Goal: Task Accomplishment & Management: Use online tool/utility

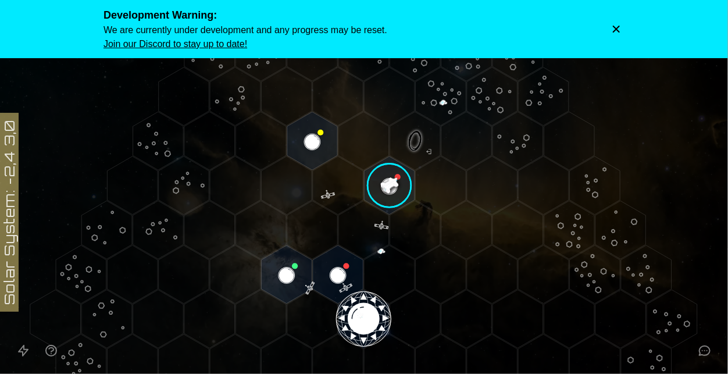
click at [611, 28] on icon "Dismiss warning" at bounding box center [617, 29] width 12 height 12
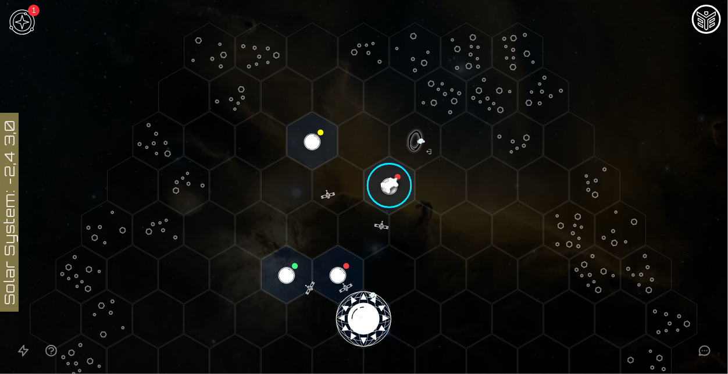
click at [387, 174] on image at bounding box center [389, 185] width 59 height 59
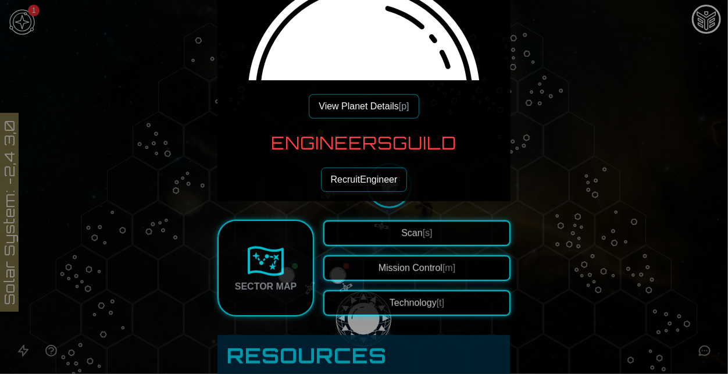
scroll to position [163, 0]
click at [371, 102] on button "View Planet Details [p]" at bounding box center [364, 107] width 110 height 24
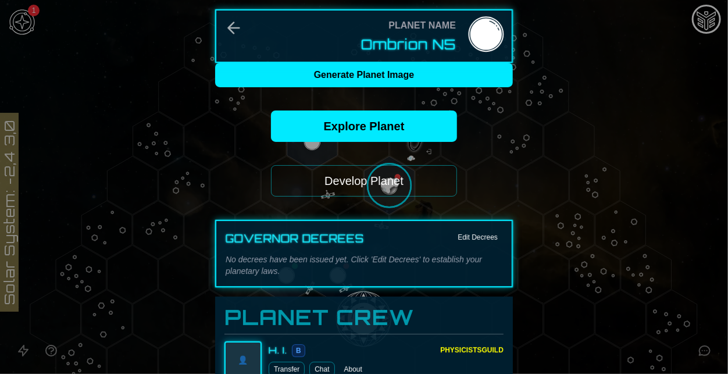
click at [356, 182] on button "Develop Planet" at bounding box center [364, 180] width 186 height 31
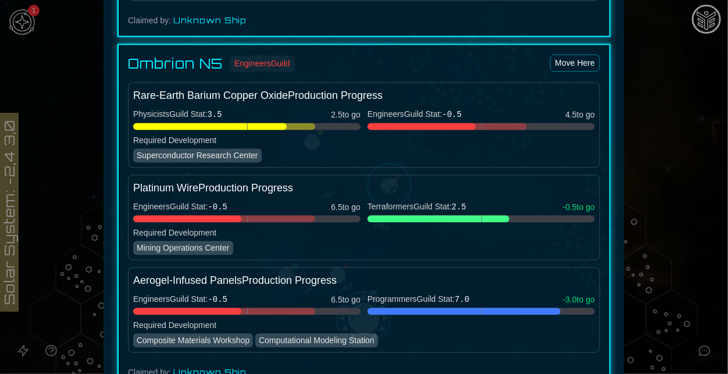
scroll to position [963, 0]
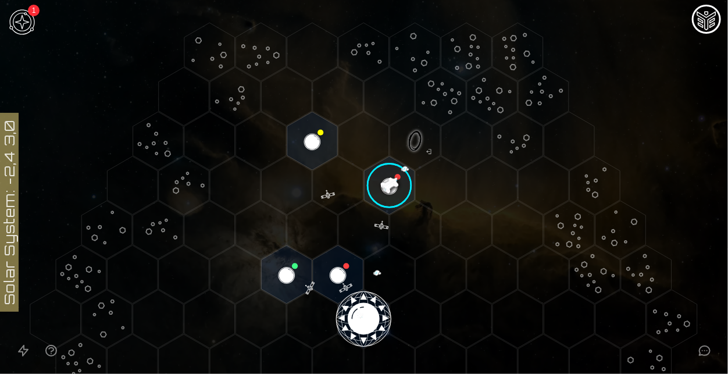
click at [447, 209] on polygon "Hex at coordinates 3,-3, clickable" at bounding box center [441, 185] width 51 height 58
click at [400, 180] on image at bounding box center [389, 185] width 59 height 59
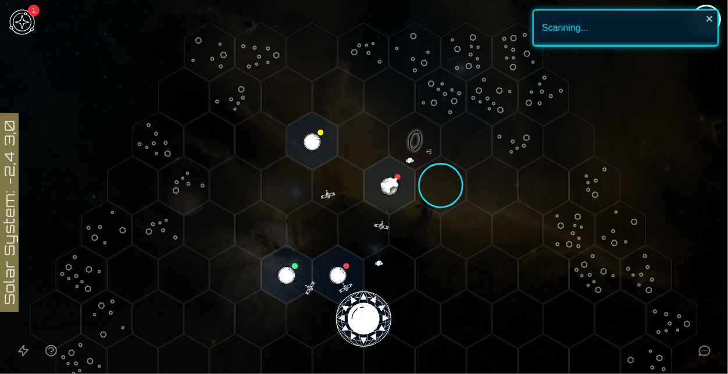
click at [393, 181] on image at bounding box center [389, 185] width 59 height 59
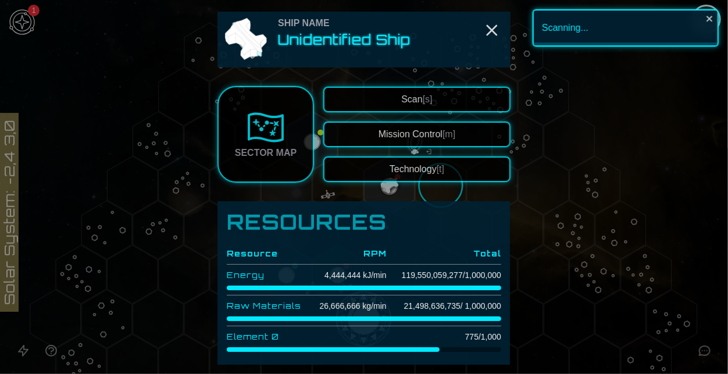
click at [582, 213] on div at bounding box center [364, 187] width 728 height 374
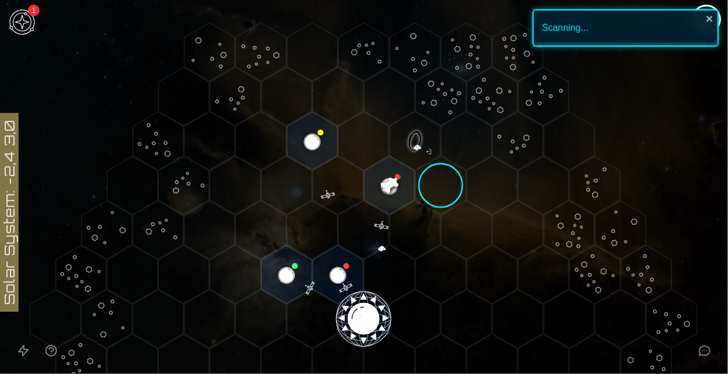
click at [365, 177] on image at bounding box center [389, 185] width 59 height 59
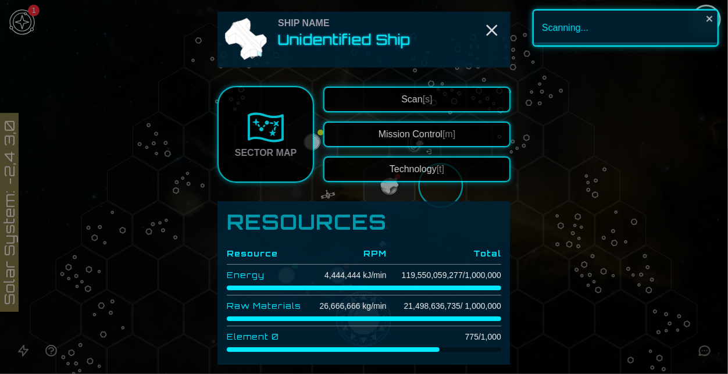
click at [557, 166] on div at bounding box center [364, 187] width 728 height 374
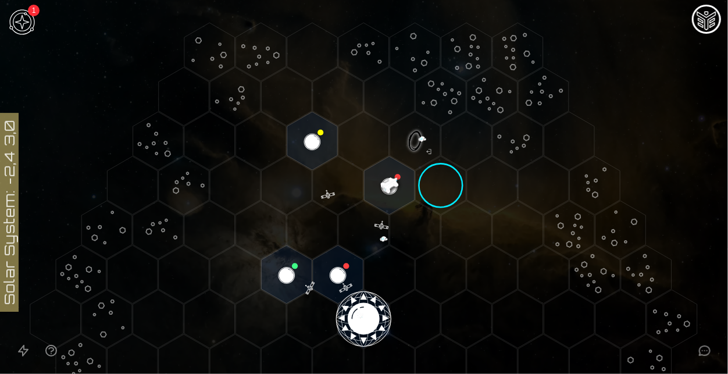
click at [397, 176] on image at bounding box center [389, 185] width 59 height 59
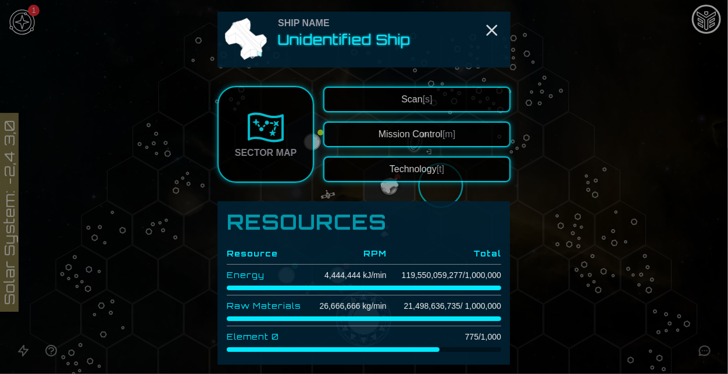
click at [343, 36] on h2 "Unidentified Ship" at bounding box center [344, 39] width 133 height 19
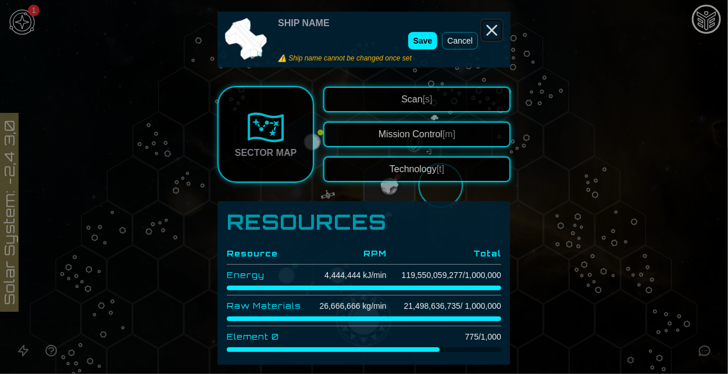
click at [489, 27] on line "Close" at bounding box center [491, 30] width 9 height 9
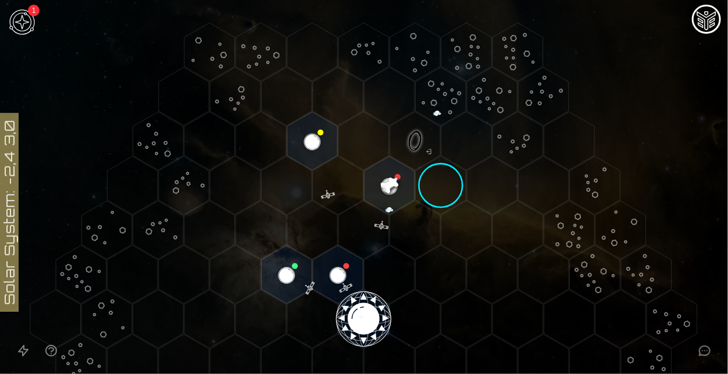
click at [300, 138] on polygon "Hex at coordinates 1,-4, clickable" at bounding box center [312, 141] width 51 height 58
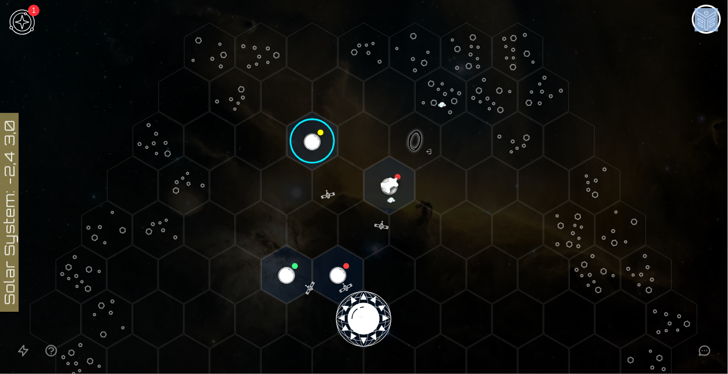
click at [309, 141] on polygon "Hex at coordinates 1,-4, clickable" at bounding box center [312, 141] width 51 height 58
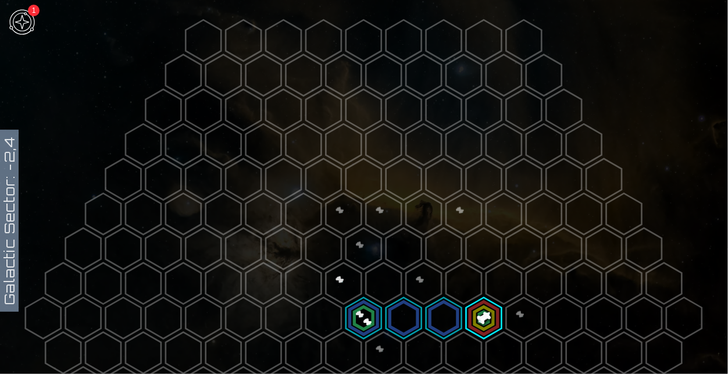
scroll to position [61, 0]
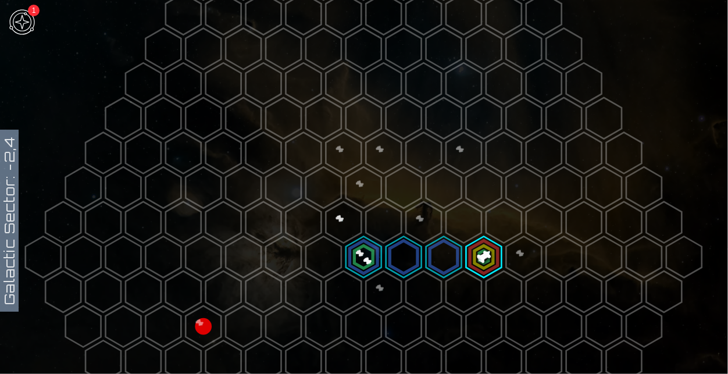
click at [20, 12] on img at bounding box center [22, 22] width 35 height 35
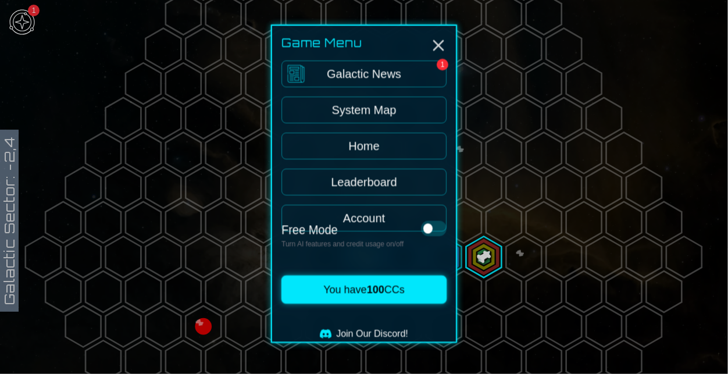
click at [419, 74] on link "Galactic News 1" at bounding box center [364, 77] width 165 height 27
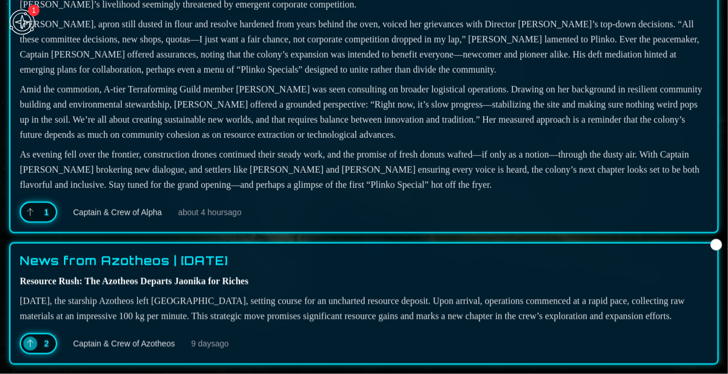
scroll to position [649, 0]
click at [39, 202] on div "1" at bounding box center [38, 212] width 37 height 21
click at [32, 208] on icon at bounding box center [30, 212] width 9 height 9
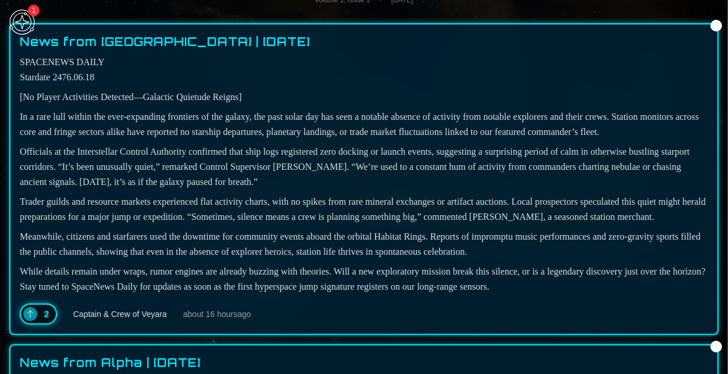
scroll to position [76, 0]
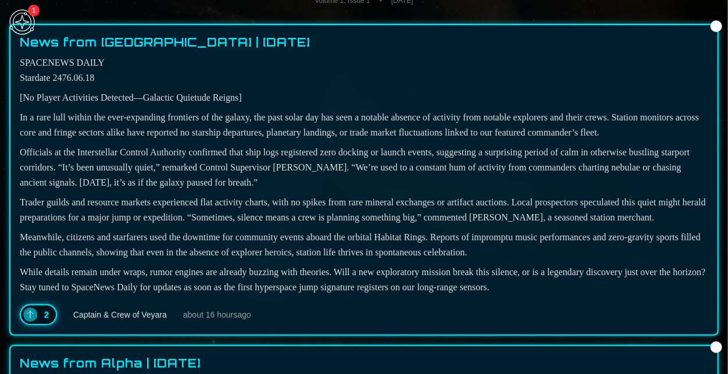
click at [713, 21] on div at bounding box center [717, 26] width 12 height 12
click at [718, 29] on div at bounding box center [717, 26] width 12 height 12
click at [15, 19] on img at bounding box center [22, 22] width 35 height 35
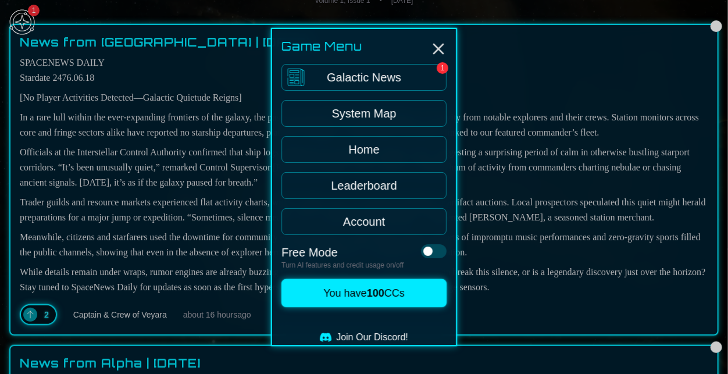
click at [384, 120] on link "System Map" at bounding box center [364, 113] width 165 height 27
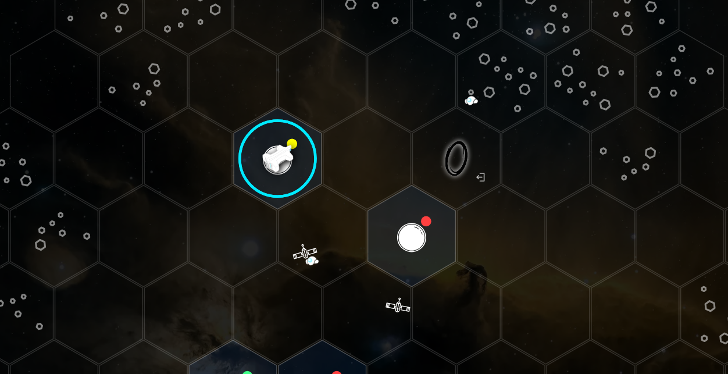
click at [313, 141] on image at bounding box center [312, 140] width 59 height 59
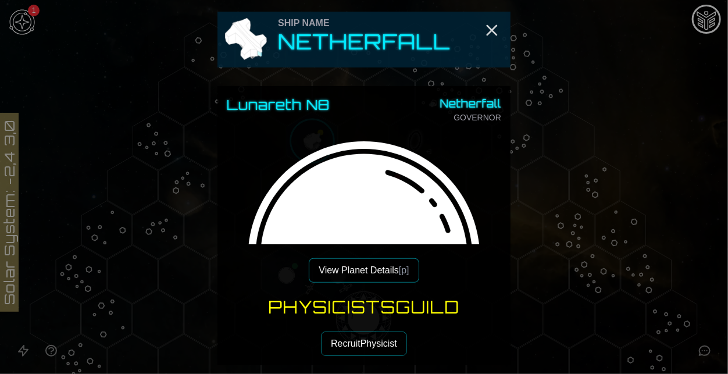
click at [371, 271] on button "View Planet Details [p]" at bounding box center [364, 270] width 110 height 24
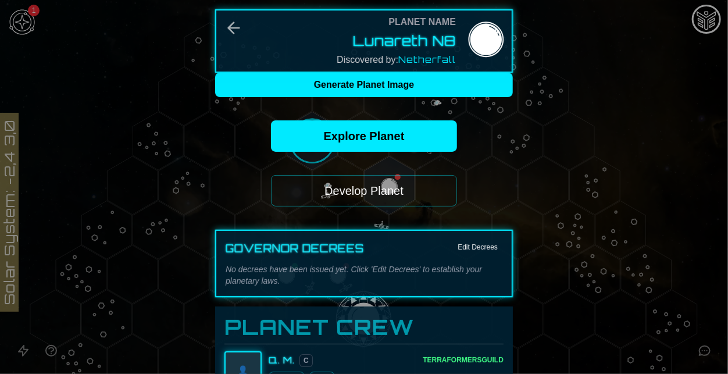
click at [373, 190] on button "Develop Planet" at bounding box center [364, 190] width 186 height 31
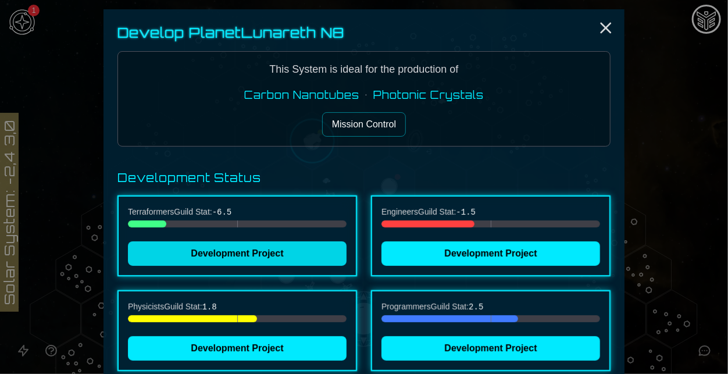
click at [260, 247] on button "Development Project" at bounding box center [237, 253] width 219 height 24
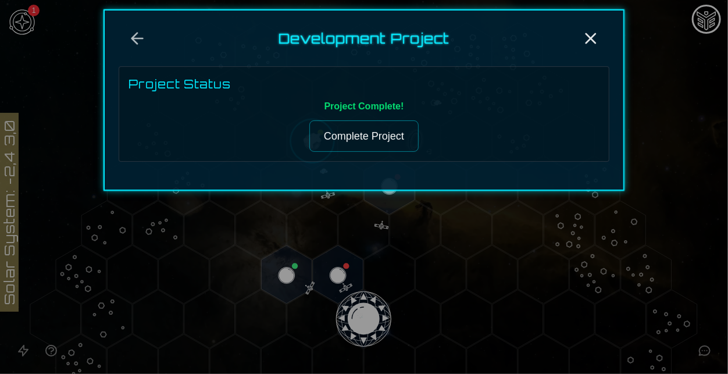
click at [346, 152] on div "Project Status Project Complete! Complete Project" at bounding box center [364, 113] width 491 height 95
click at [339, 138] on button "Complete Project" at bounding box center [363, 135] width 109 height 31
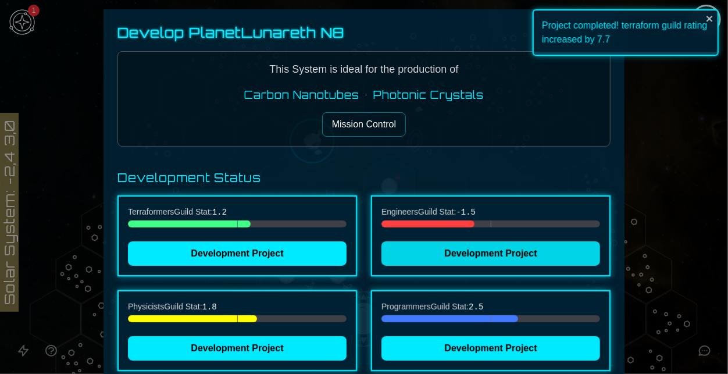
click at [411, 261] on button "Development Project" at bounding box center [491, 253] width 219 height 24
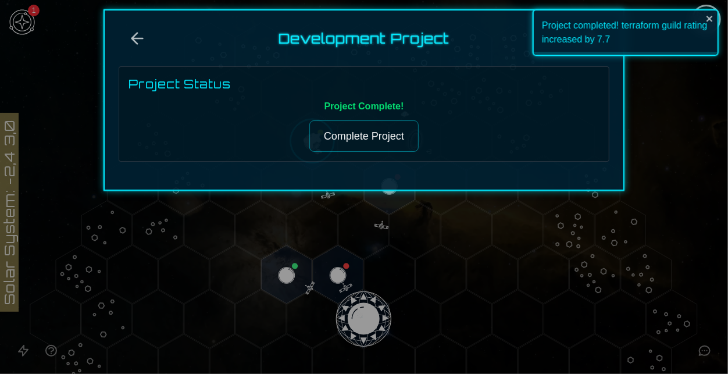
click at [361, 134] on button "Complete Project" at bounding box center [363, 135] width 109 height 31
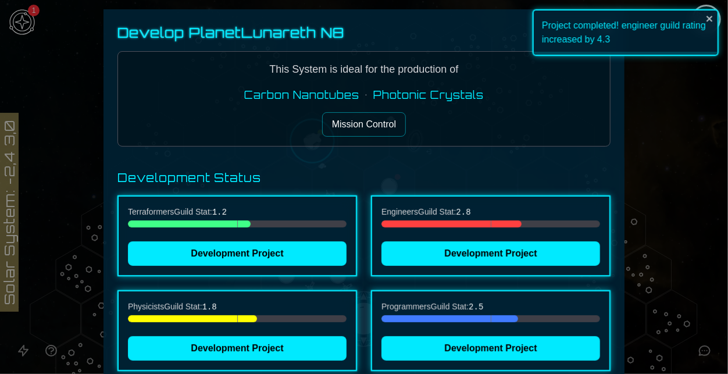
drag, startPoint x: 358, startPoint y: 138, endPoint x: 364, endPoint y: 147, distance: 10.0
click at [364, 147] on div "Develop Planet Lunareth N8 This System is ideal for the production of Carbon Na…" at bounding box center [364, 204] width 521 height 390
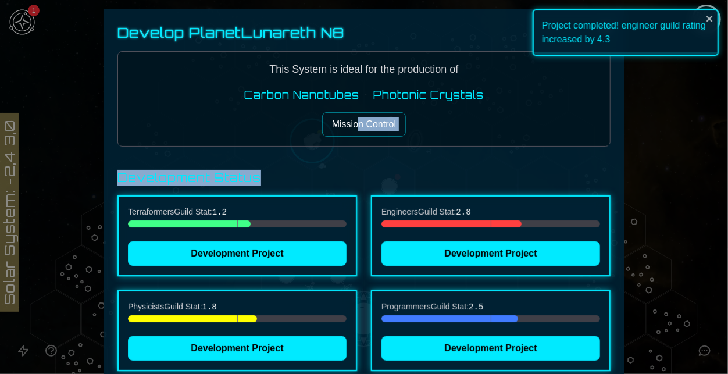
scroll to position [33, 0]
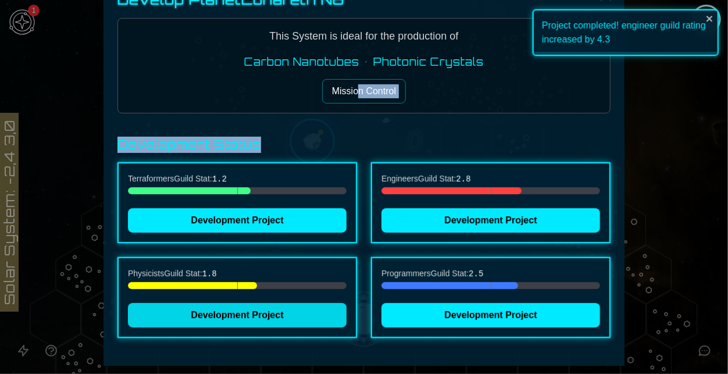
click at [297, 319] on button "Development Project" at bounding box center [237, 315] width 219 height 24
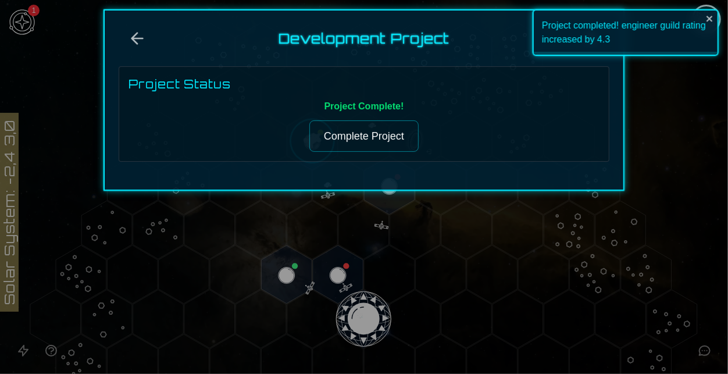
click at [340, 140] on button "Complete Project" at bounding box center [363, 135] width 109 height 31
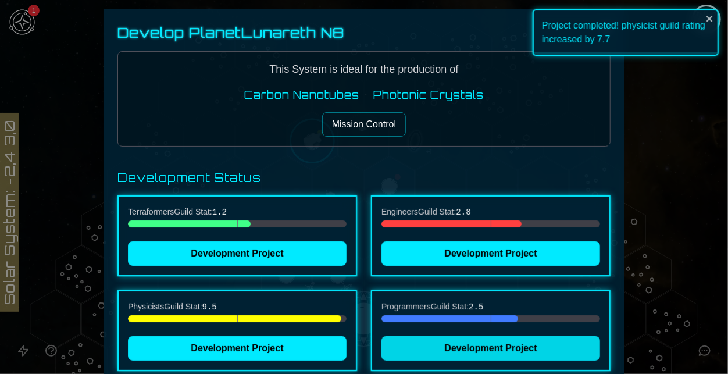
click at [474, 345] on button "Development Project" at bounding box center [491, 348] width 219 height 24
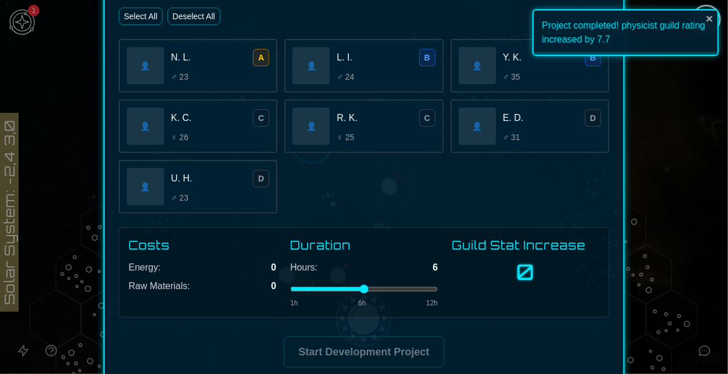
scroll to position [0, 0]
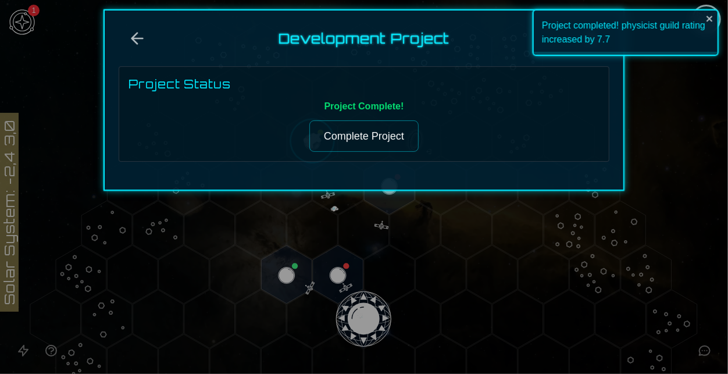
click at [340, 130] on button "Complete Project" at bounding box center [363, 135] width 109 height 31
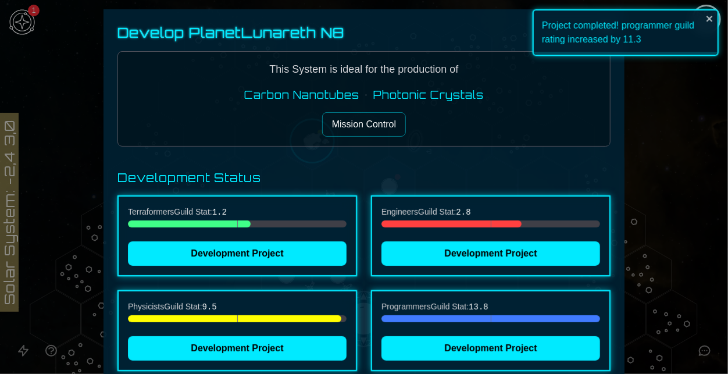
click at [594, 34] on div "Project completed! programmer guild rating increased by 11.3" at bounding box center [626, 32] width 186 height 47
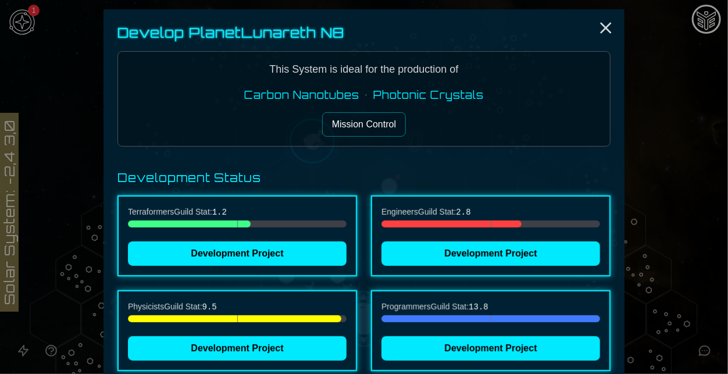
click at [594, 35] on body "1 Solar System: -2,4 3,0 Develop Planet Lunareth N8 This System is ideal for th…" at bounding box center [364, 187] width 728 height 374
click at [603, 31] on line "Close" at bounding box center [605, 27] width 9 height 9
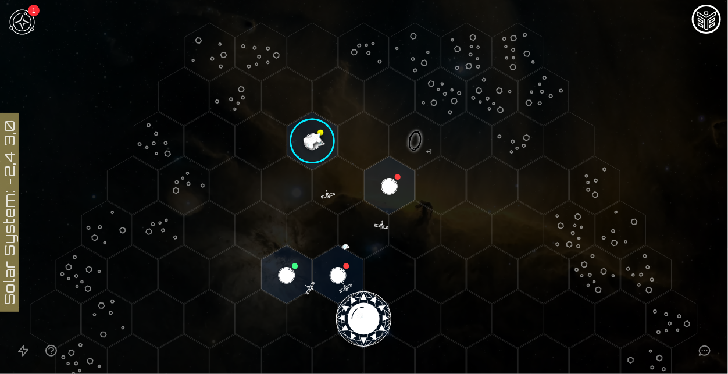
click at [304, 147] on image at bounding box center [312, 140] width 59 height 59
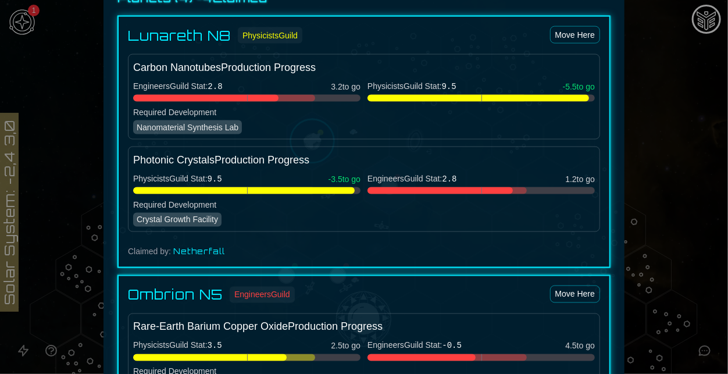
scroll to position [696, 0]
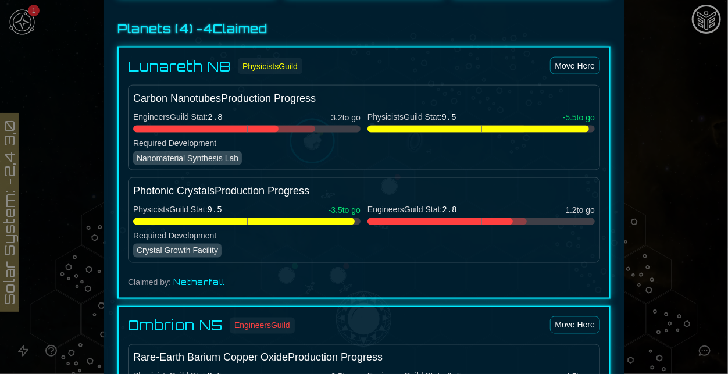
click at [643, 204] on div at bounding box center [364, 187] width 728 height 374
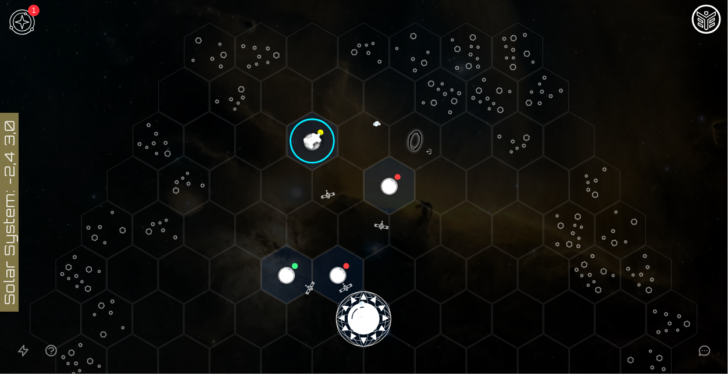
click at [309, 148] on image at bounding box center [312, 140] width 59 height 59
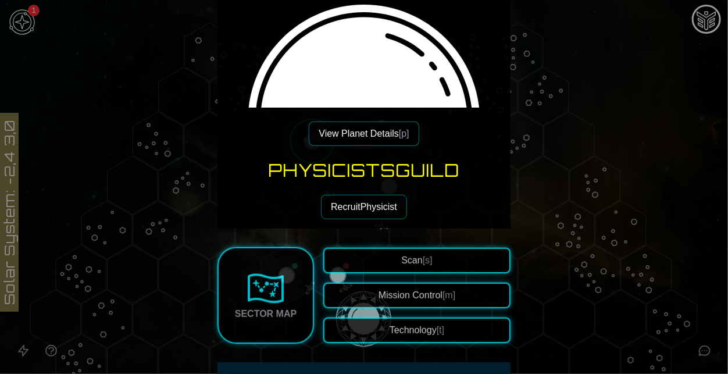
scroll to position [144, 0]
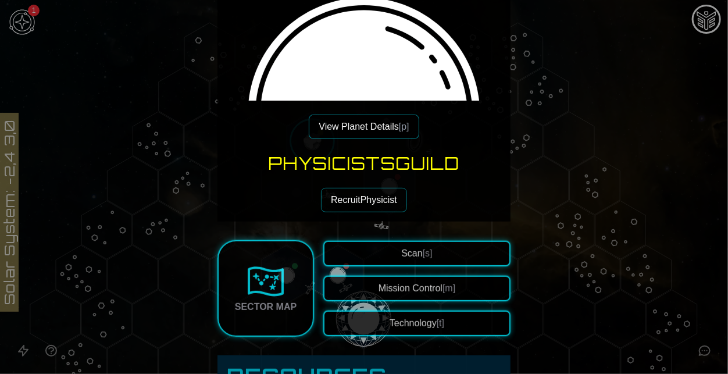
click at [365, 123] on button "View Planet Details [p]" at bounding box center [364, 127] width 110 height 24
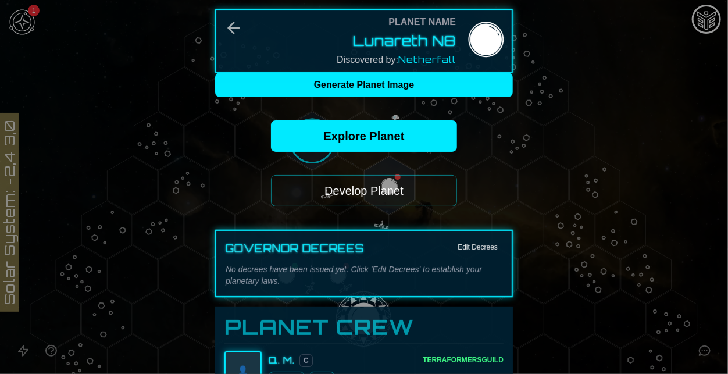
click at [408, 185] on button "Develop Planet" at bounding box center [364, 190] width 186 height 31
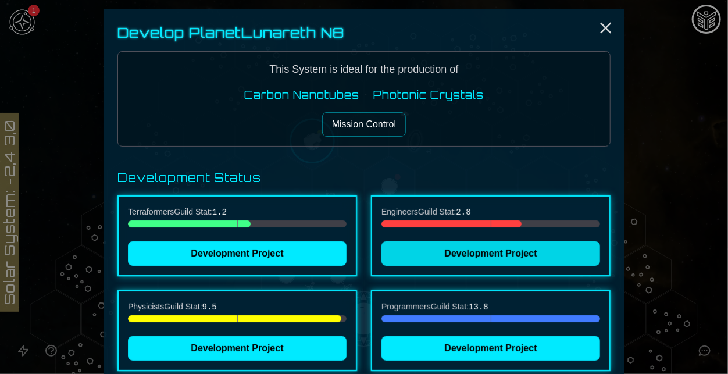
click at [448, 260] on button "Development Project" at bounding box center [491, 253] width 219 height 24
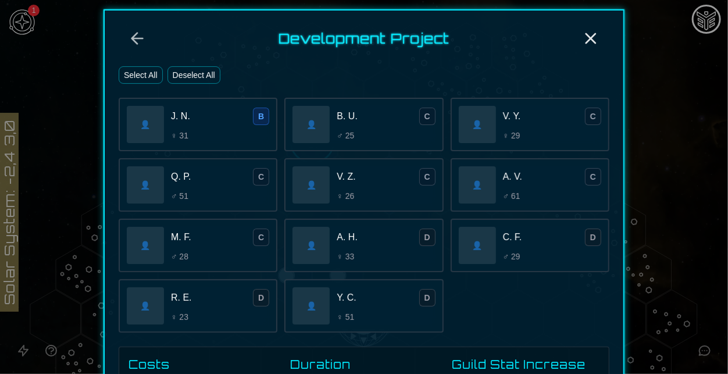
click at [149, 78] on button "Select All" at bounding box center [141, 74] width 44 height 17
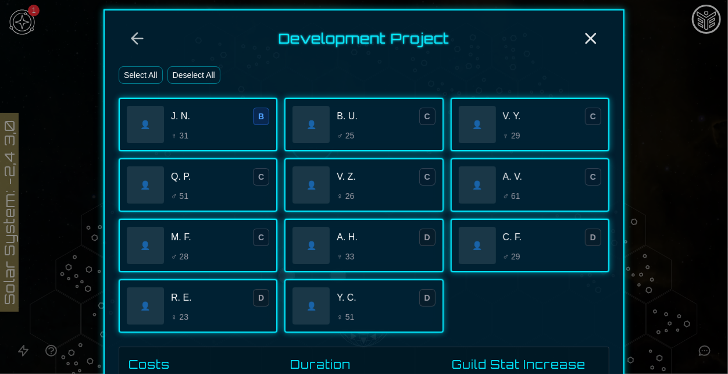
scroll to position [183, 0]
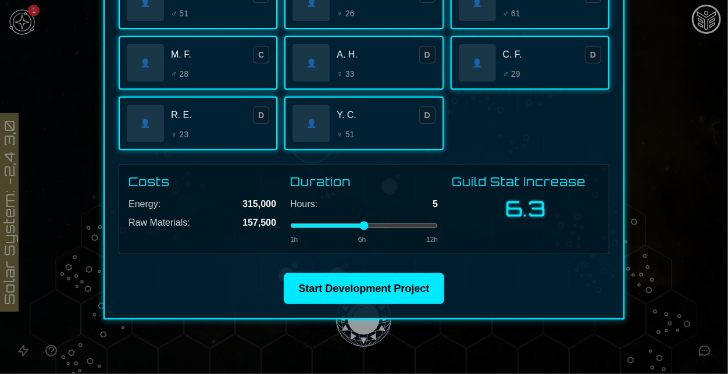
type input "*"
click at [348, 228] on input "range" at bounding box center [364, 225] width 148 height 5
click at [517, 144] on div "👤 J. N. B ♀ 31 👤 B. U. C ♂ 25 👤 V. Y. C ♀ 29 👤 Q. P. C ♂ 51 👤 V. Z. C ♀ 26 👤 A.…" at bounding box center [364, 32] width 491 height 235
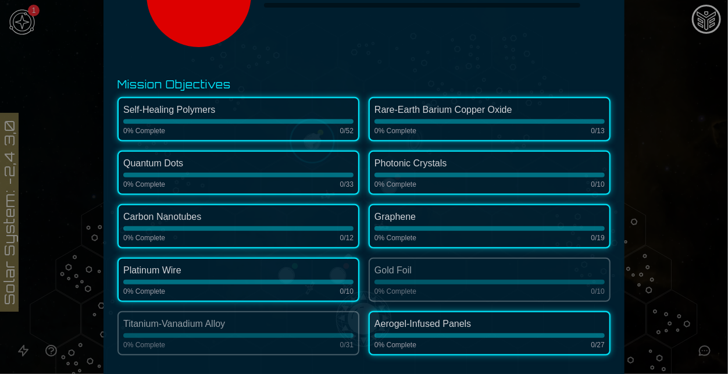
scroll to position [0, 0]
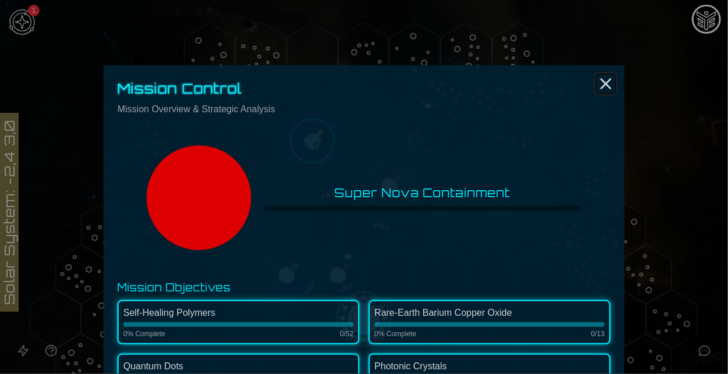
click at [601, 81] on icon "Close" at bounding box center [606, 83] width 19 height 19
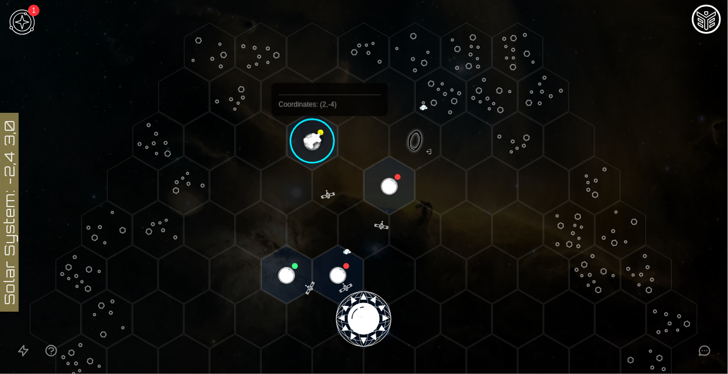
click at [314, 140] on image at bounding box center [312, 140] width 59 height 59
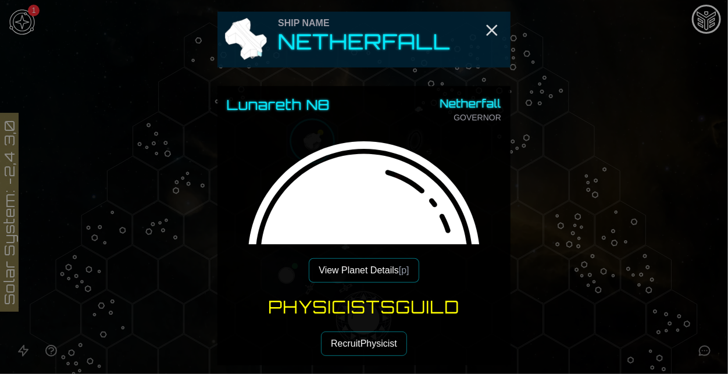
scroll to position [173, 0]
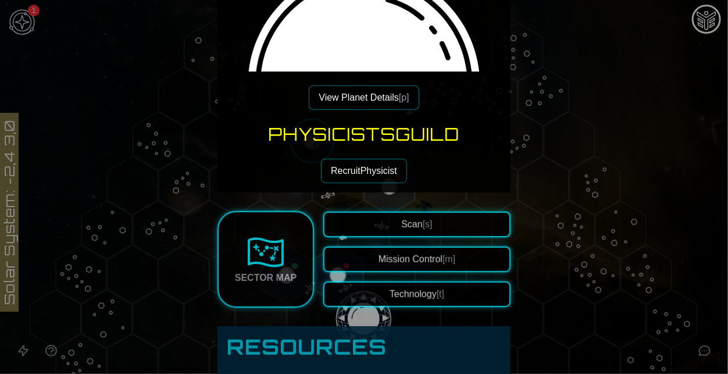
click at [397, 287] on button "Technology [t]" at bounding box center [416, 295] width 187 height 26
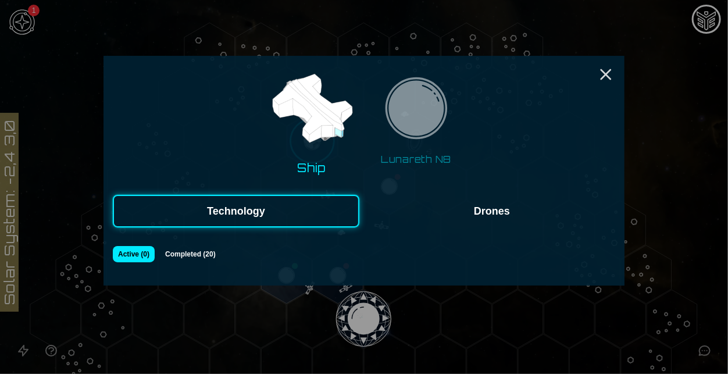
click at [439, 130] on img at bounding box center [416, 111] width 73 height 73
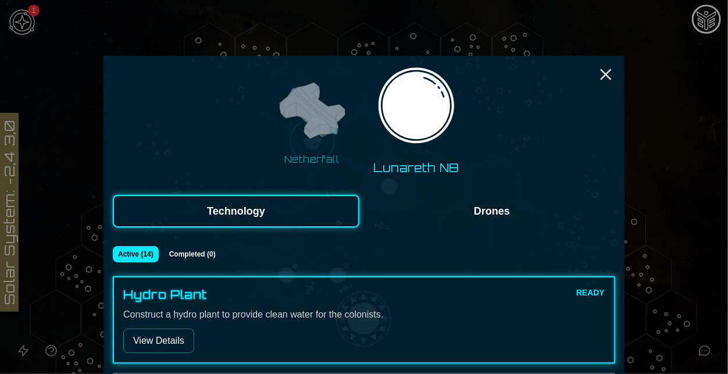
click at [158, 348] on button "View Details" at bounding box center [158, 341] width 71 height 24
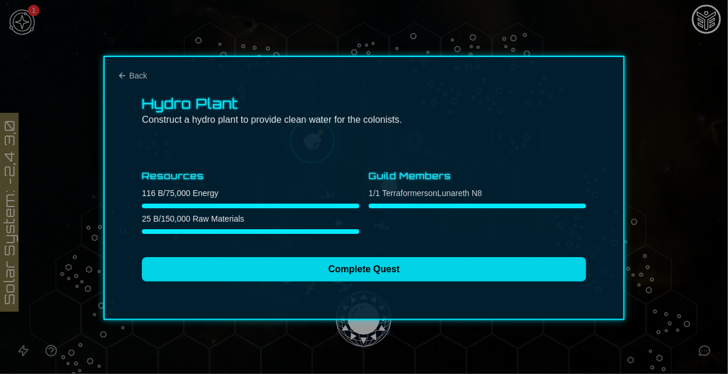
click at [386, 257] on button "Complete Quest" at bounding box center [364, 269] width 444 height 24
click at [387, 268] on button "Complete Quest" at bounding box center [364, 269] width 444 height 24
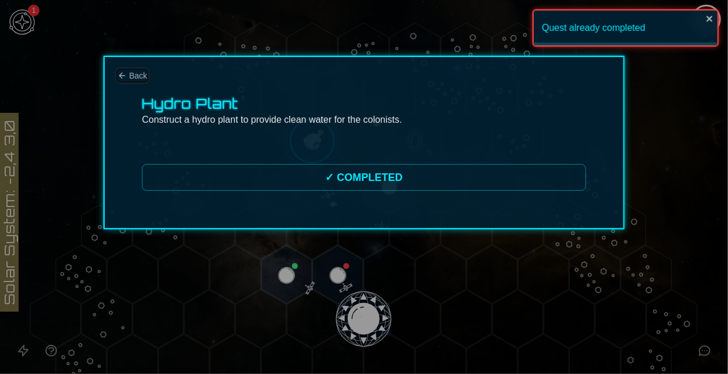
click at [133, 71] on span "Back" at bounding box center [138, 76] width 18 height 12
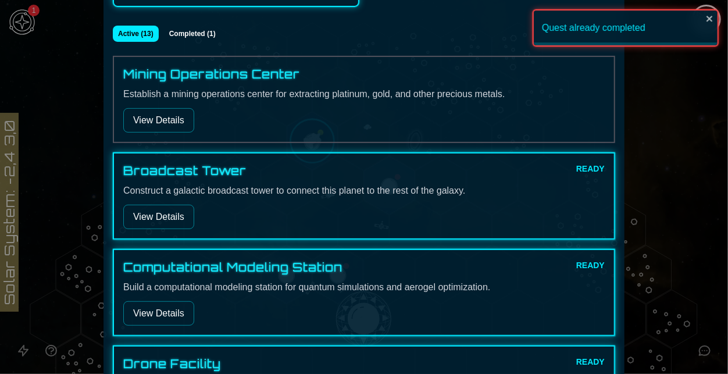
click at [158, 213] on button "View Details" at bounding box center [158, 217] width 71 height 24
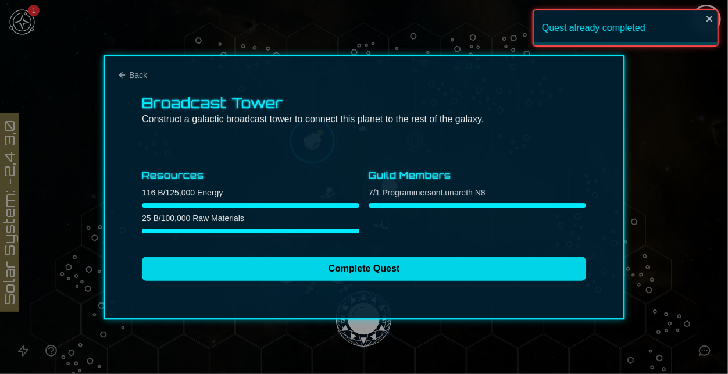
click at [311, 273] on button "Complete Quest" at bounding box center [364, 269] width 444 height 24
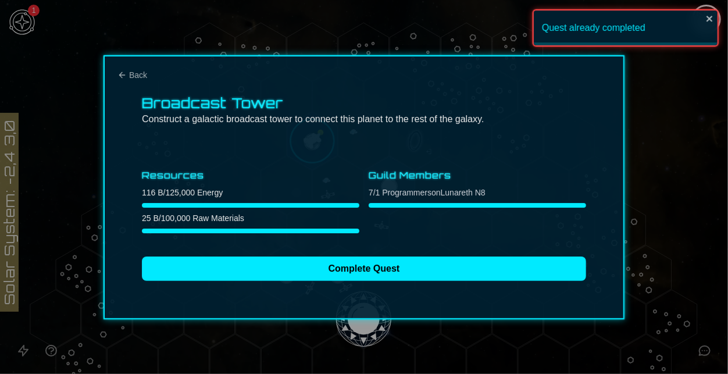
scroll to position [0, 0]
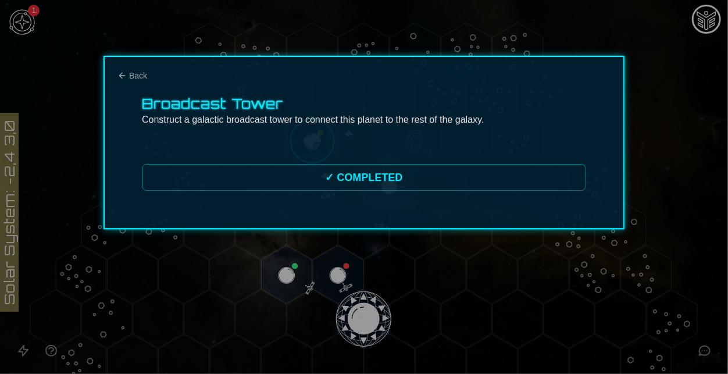
click at [138, 83] on div "Broadcast Tower Construct a galactic broadcast tower to connect this planet to …" at bounding box center [364, 142] width 521 height 173
click at [131, 77] on span "Back" at bounding box center [138, 76] width 18 height 12
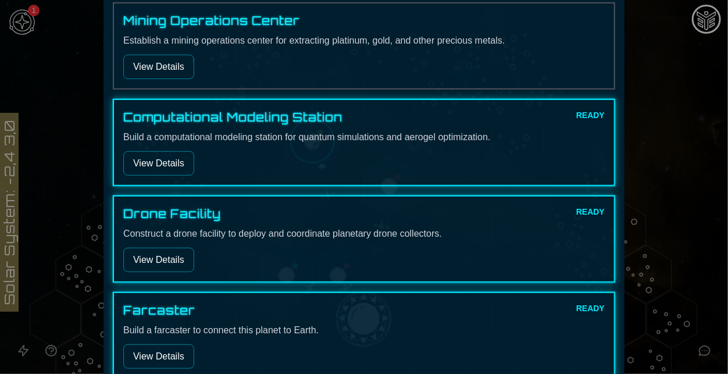
click at [159, 162] on button "View Details" at bounding box center [158, 163] width 71 height 24
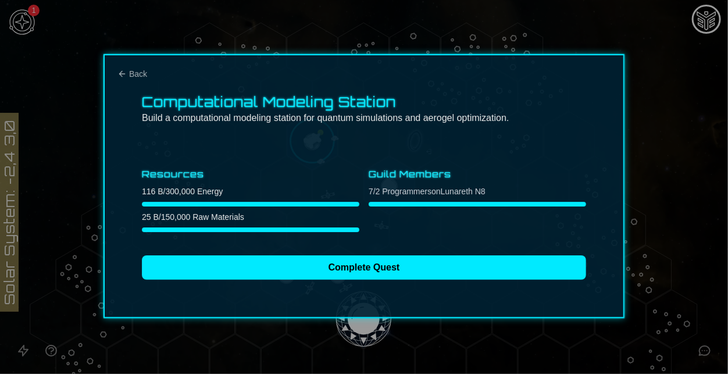
scroll to position [1, 0]
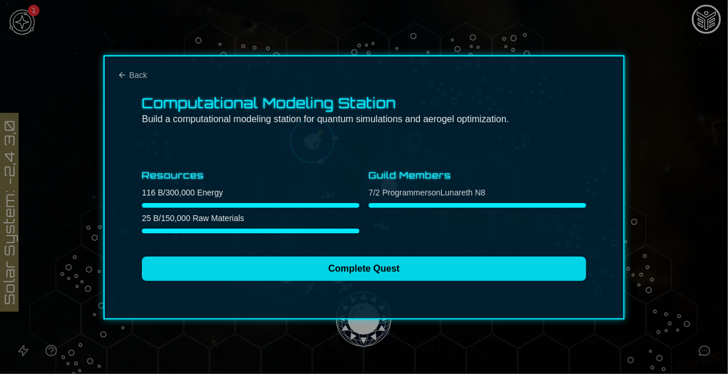
click at [337, 269] on button "Complete Quest" at bounding box center [364, 269] width 444 height 24
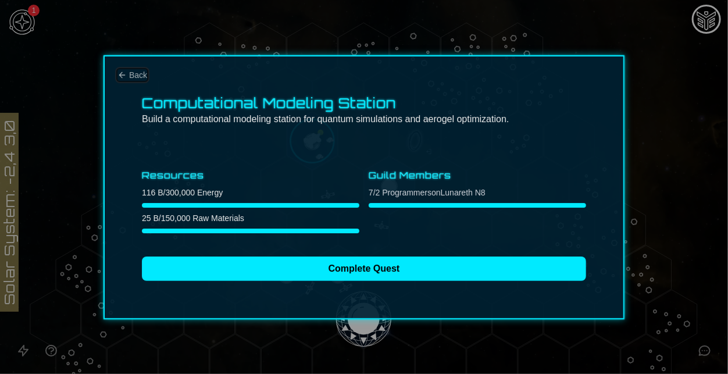
click at [131, 77] on span "Back" at bounding box center [138, 75] width 18 height 12
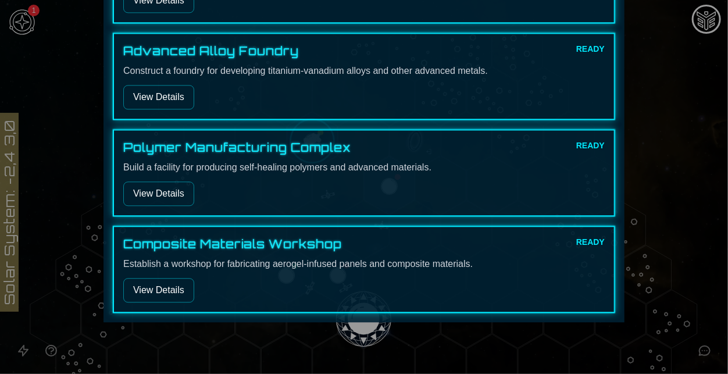
click at [174, 288] on button "View Details" at bounding box center [158, 290] width 71 height 24
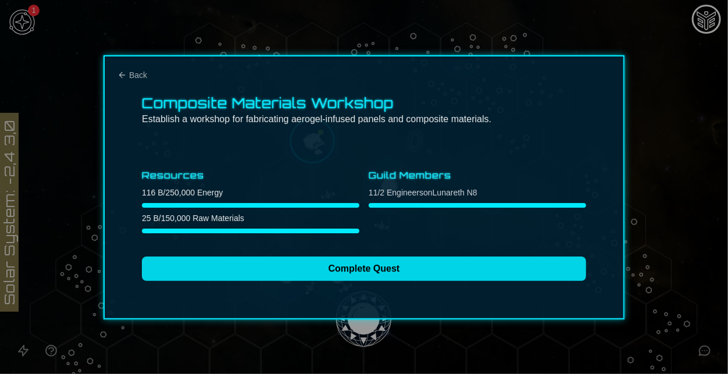
click at [314, 266] on button "Complete Quest" at bounding box center [364, 269] width 444 height 24
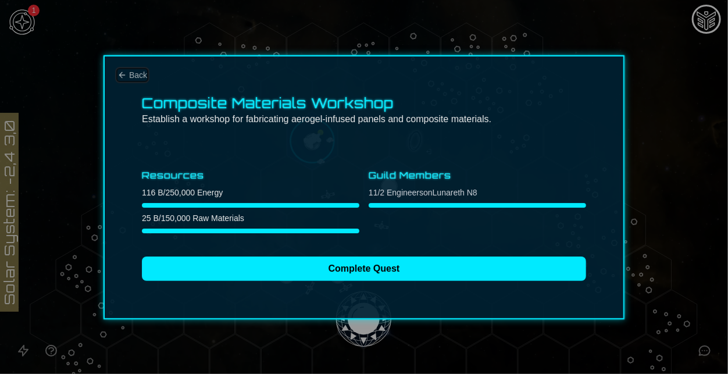
click at [136, 76] on span "Back" at bounding box center [138, 75] width 18 height 12
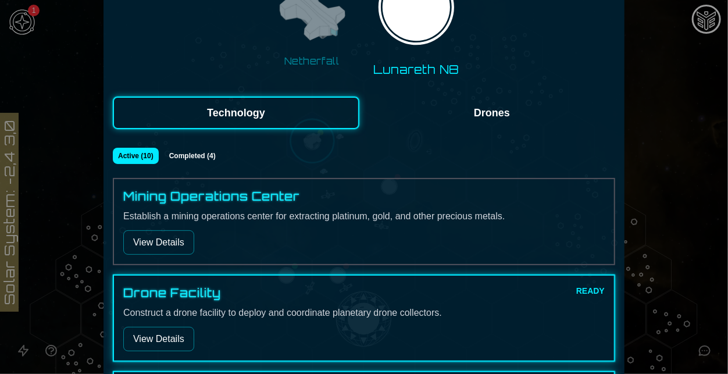
click at [169, 327] on button "View Details" at bounding box center [158, 339] width 71 height 24
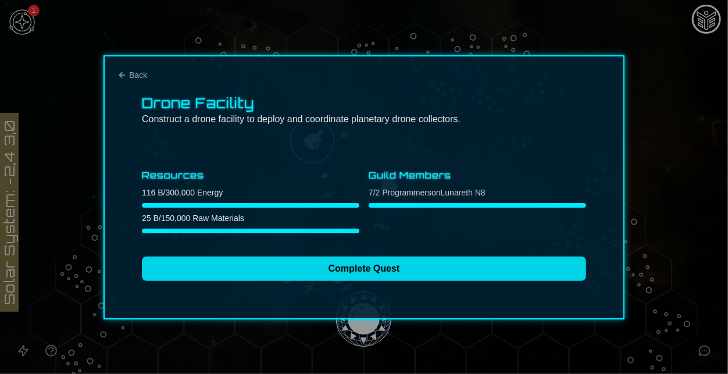
click at [266, 271] on button "Complete Quest" at bounding box center [364, 269] width 444 height 24
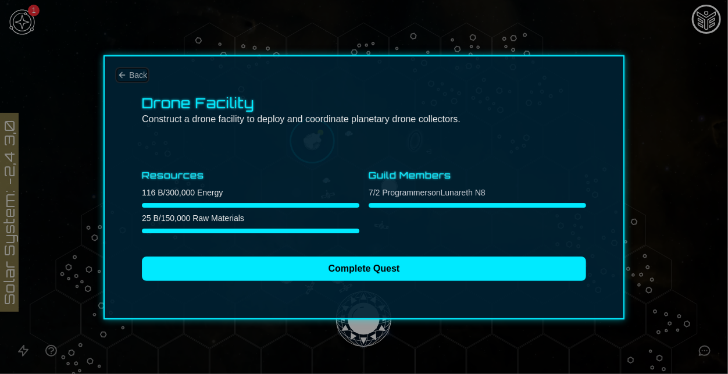
click at [129, 70] on span "Back" at bounding box center [138, 75] width 18 height 12
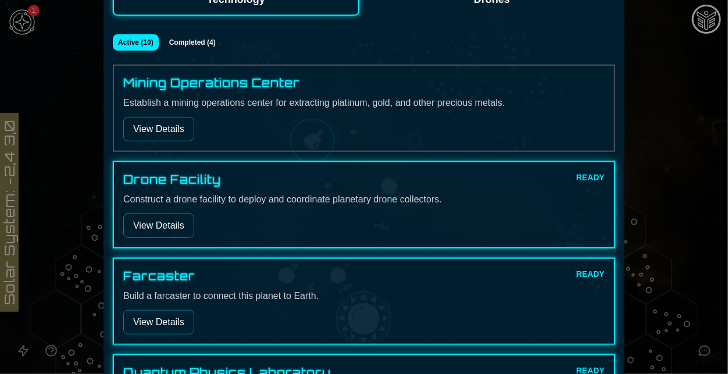
scroll to position [219, 0]
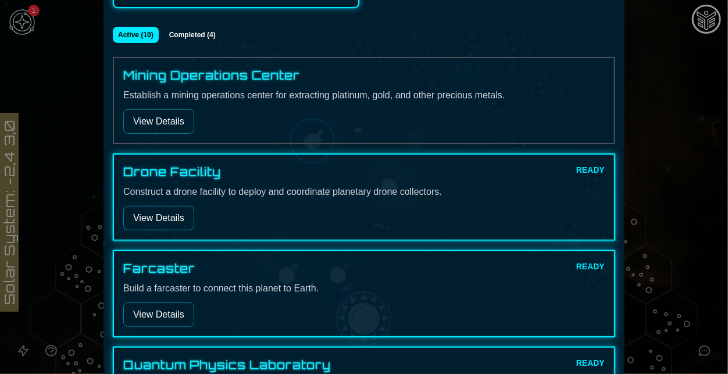
click at [162, 211] on button "View Details" at bounding box center [158, 218] width 71 height 24
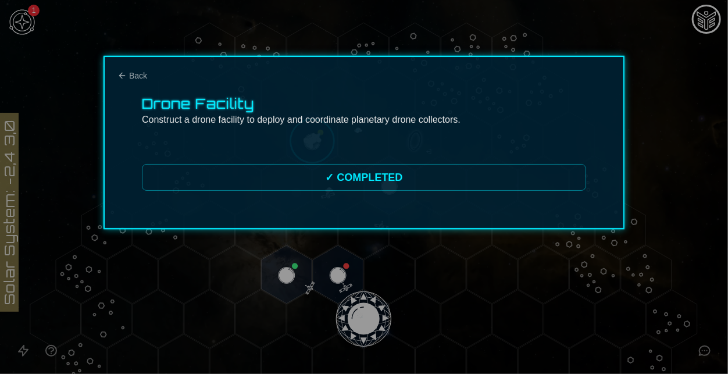
scroll to position [0, 0]
click at [140, 75] on span "Back" at bounding box center [138, 76] width 18 height 12
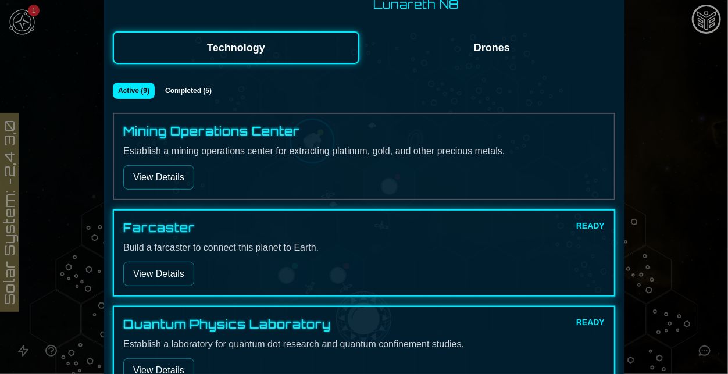
click at [167, 263] on button "View Details" at bounding box center [158, 274] width 71 height 24
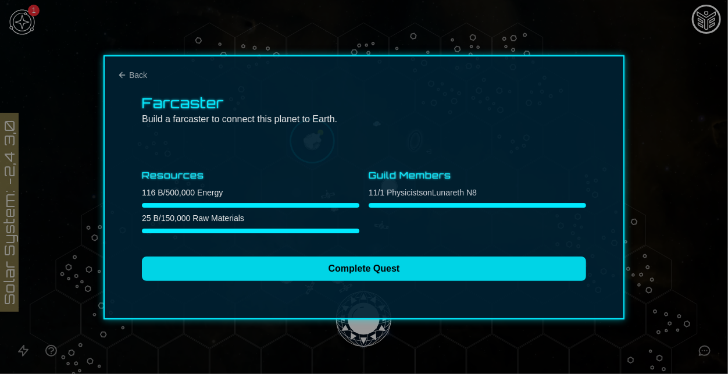
click at [241, 263] on button "Complete Quest" at bounding box center [364, 269] width 444 height 24
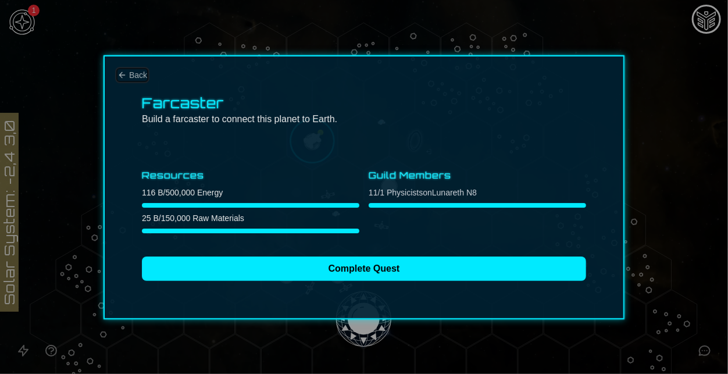
click at [140, 76] on span "Back" at bounding box center [138, 75] width 18 height 12
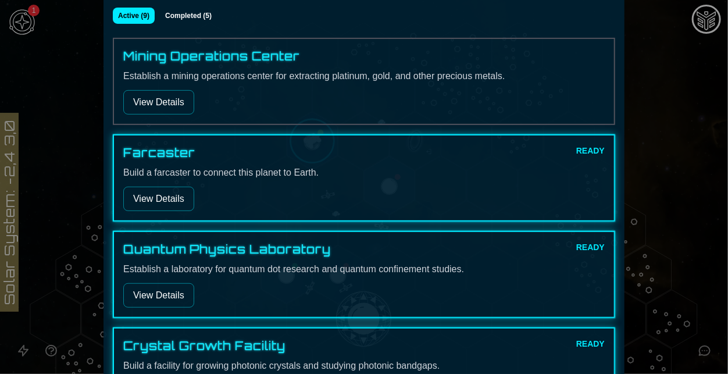
scroll to position [268, 0]
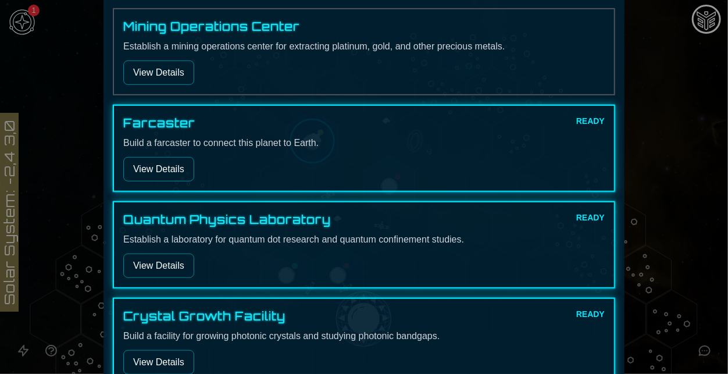
click at [169, 155] on div "Farcaster READY Build a farcaster to connect this planet to Earth. View Details" at bounding box center [364, 148] width 482 height 66
click at [170, 165] on button "View Details" at bounding box center [158, 169] width 71 height 24
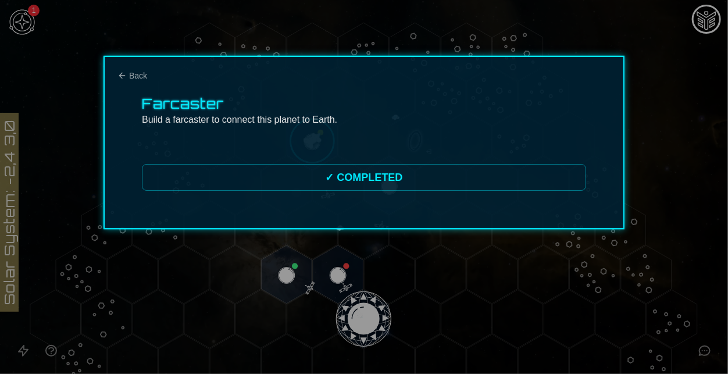
click at [263, 168] on div "✓ COMPLETED" at bounding box center [364, 177] width 444 height 27
click at [145, 69] on div "Farcaster Build a farcaster to connect this planet to Earth. ✓ COMPLETED" at bounding box center [364, 142] width 521 height 173
click at [134, 73] on span "Back" at bounding box center [138, 76] width 18 height 12
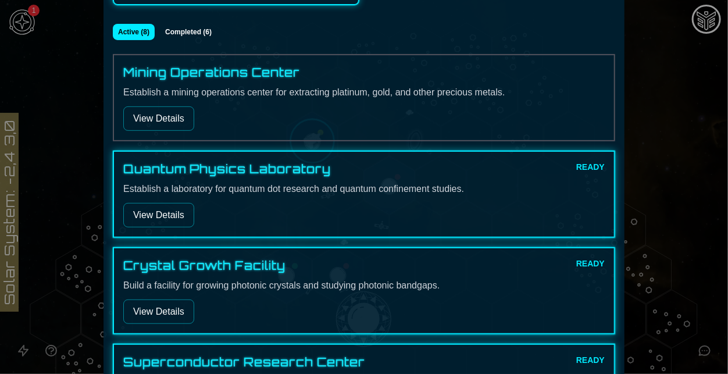
click at [146, 205] on button "View Details" at bounding box center [158, 215] width 71 height 24
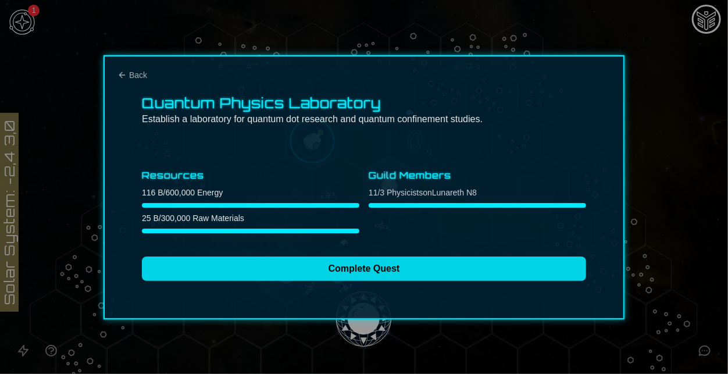
click at [241, 266] on button "Complete Quest" at bounding box center [364, 269] width 444 height 24
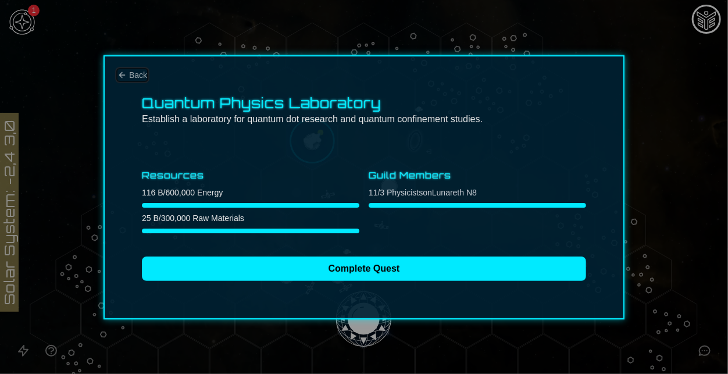
click at [134, 73] on span "Back" at bounding box center [138, 75] width 18 height 12
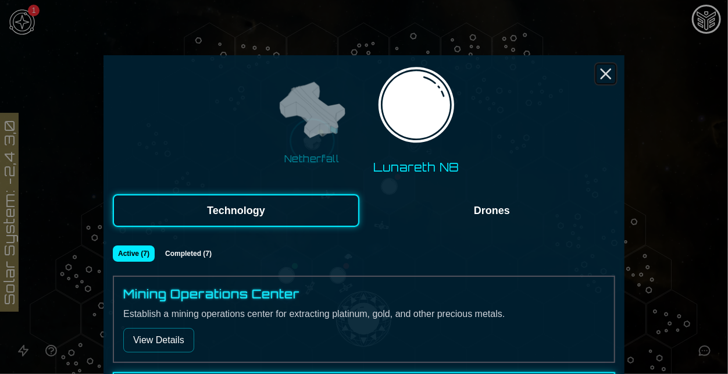
click at [607, 75] on line "Close" at bounding box center [605, 73] width 9 height 9
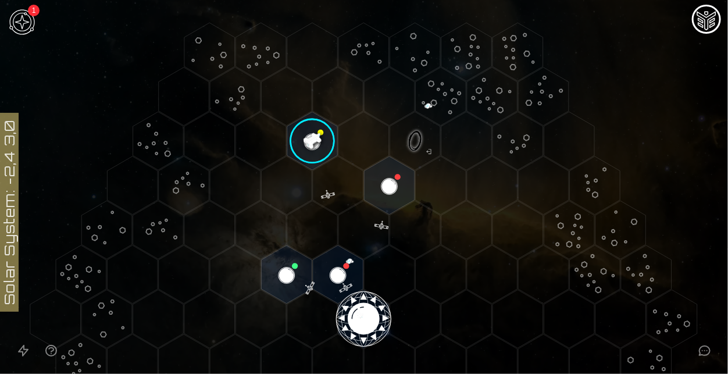
click at [305, 141] on image at bounding box center [312, 140] width 59 height 59
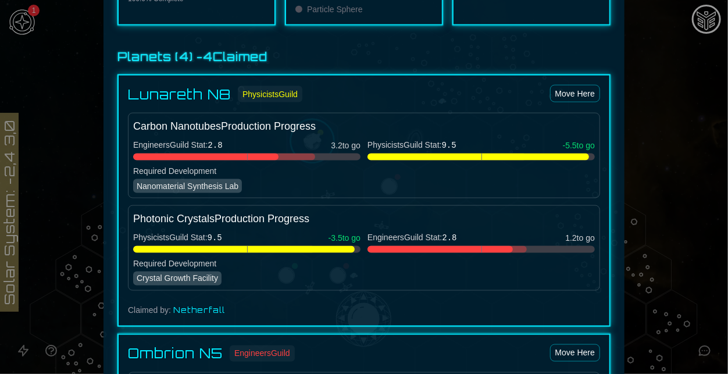
scroll to position [669, 0]
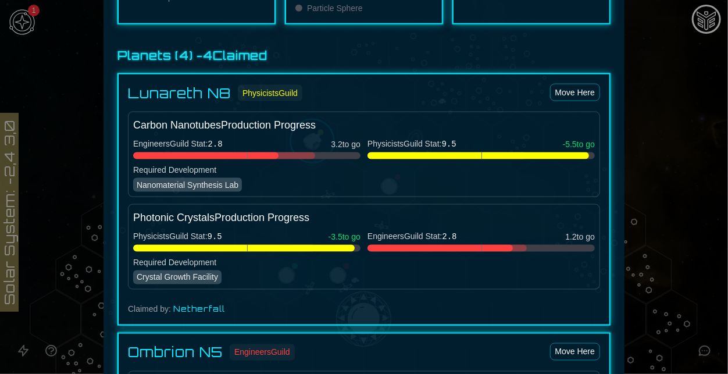
click at [679, 236] on div at bounding box center [364, 187] width 728 height 374
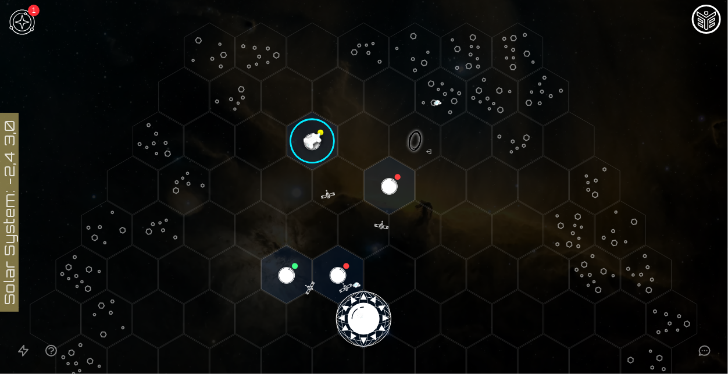
click at [313, 134] on image at bounding box center [312, 140] width 59 height 59
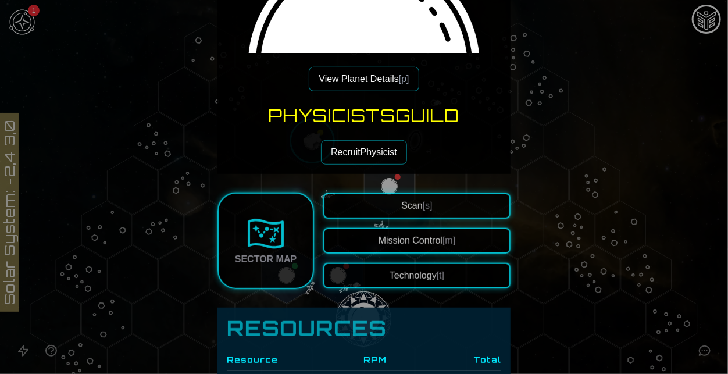
scroll to position [192, 0]
click at [339, 81] on button "View Planet Details [p]" at bounding box center [364, 78] width 110 height 24
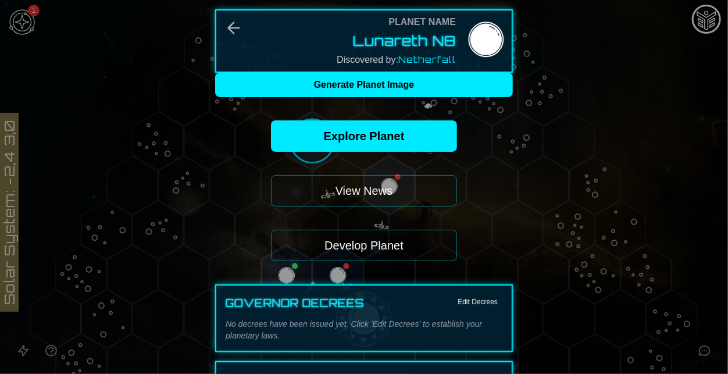
click at [334, 247] on button "Develop Planet" at bounding box center [364, 245] width 186 height 31
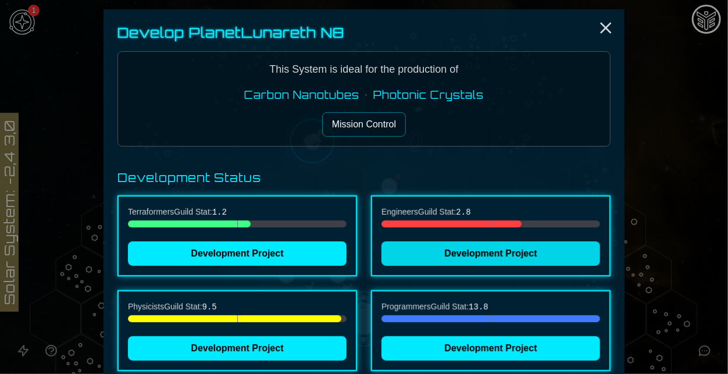
click at [442, 254] on button "Development Project" at bounding box center [491, 253] width 219 height 24
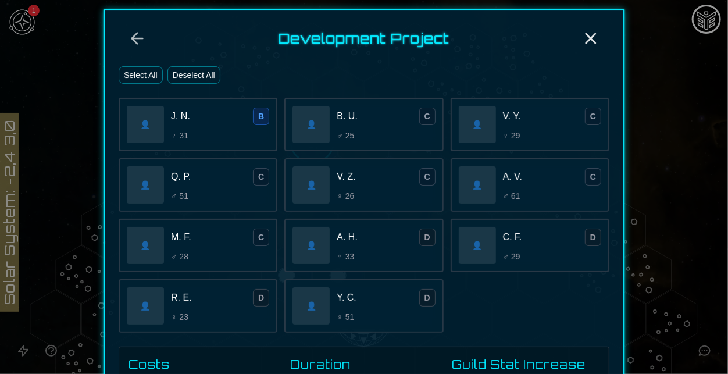
click at [140, 72] on button "Select All" at bounding box center [141, 74] width 44 height 17
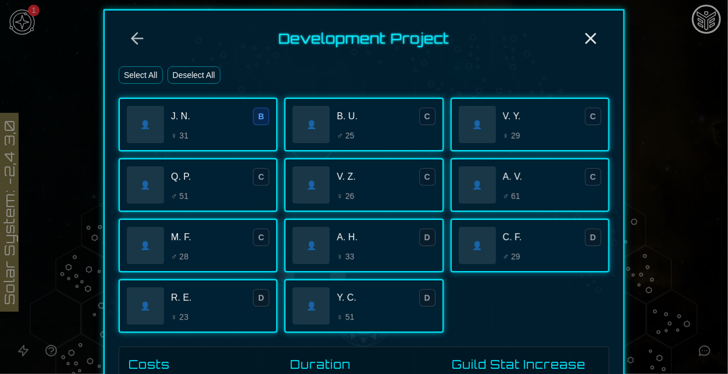
scroll to position [183, 0]
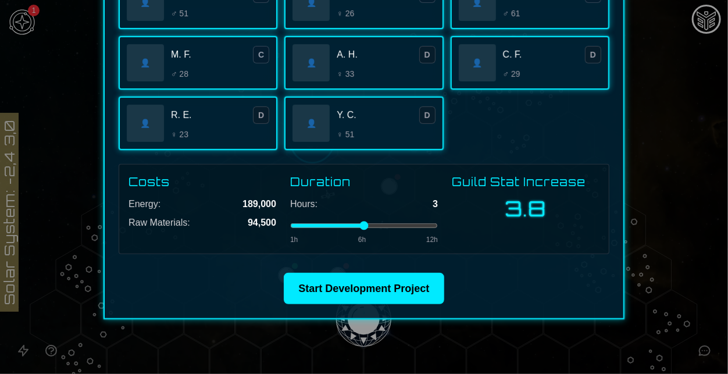
drag, startPoint x: 313, startPoint y: 223, endPoint x: 325, endPoint y: 230, distance: 13.3
type input "*"
click at [325, 228] on input "range" at bounding box center [364, 225] width 148 height 5
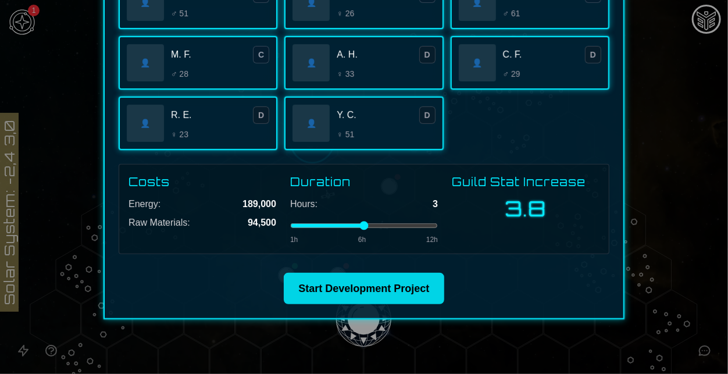
click at [364, 283] on button "Start Development Project" at bounding box center [364, 288] width 160 height 31
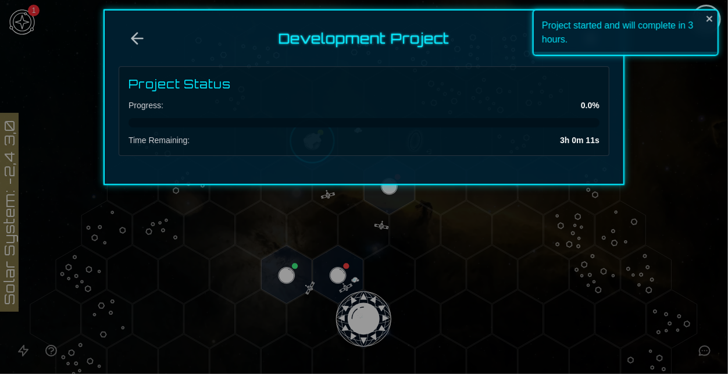
scroll to position [0, 0]
click at [137, 35] on icon "Back" at bounding box center [137, 38] width 19 height 19
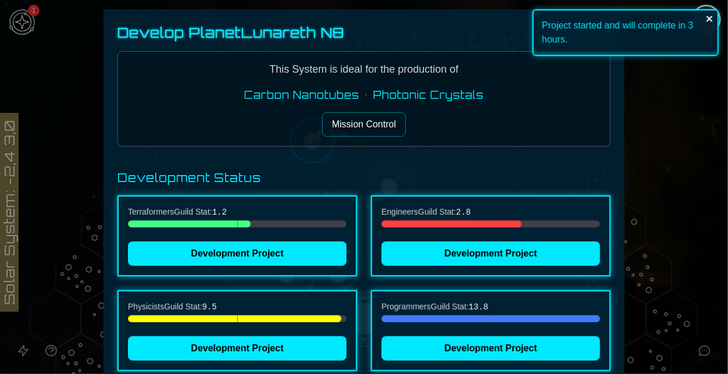
click at [712, 16] on icon "close" at bounding box center [710, 19] width 6 height 6
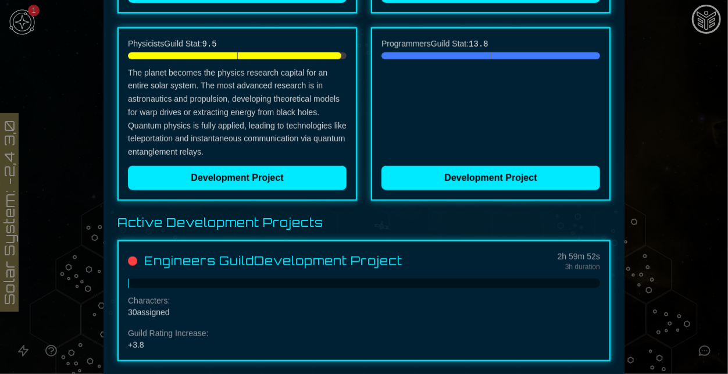
scroll to position [396, 0]
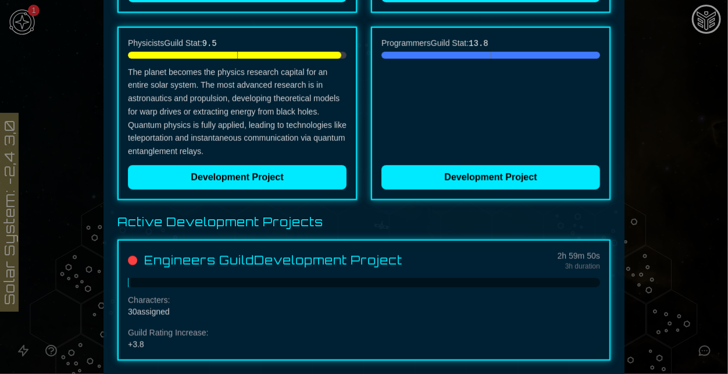
drag, startPoint x: 259, startPoint y: 176, endPoint x: 245, endPoint y: 112, distance: 65.6
click at [245, 112] on div "Physicists Guild Stat: 9.5 The planet becomes the physics research capital for …" at bounding box center [237, 113] width 240 height 173
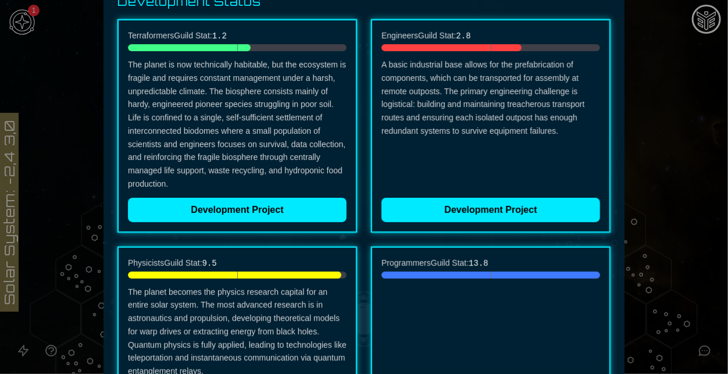
scroll to position [130, 0]
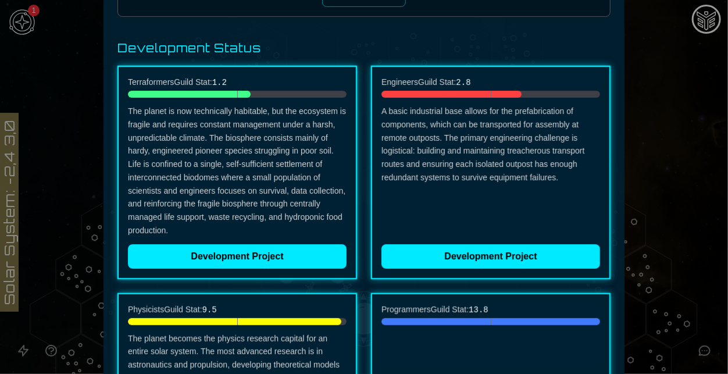
click at [298, 283] on div "Terraformers Guild Stat: 1.2 The planet is now technically habitable, but the e…" at bounding box center [363, 266] width 493 height 401
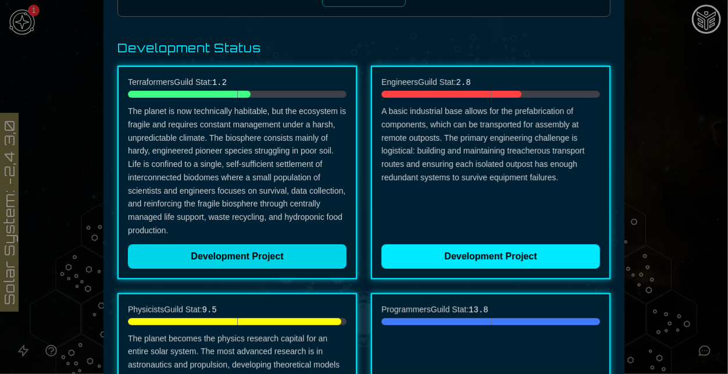
click at [276, 254] on button "Development Project" at bounding box center [237, 256] width 219 height 24
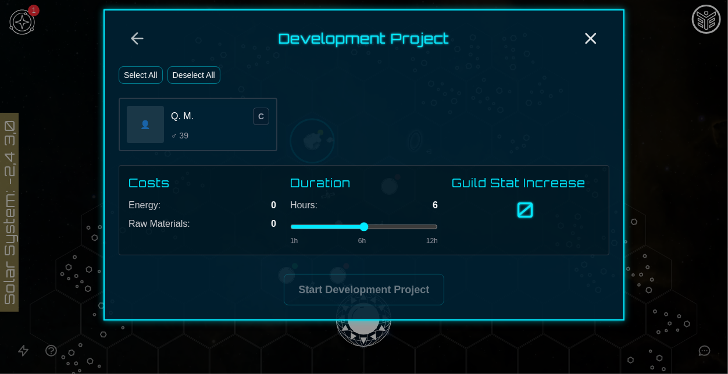
click at [143, 81] on button "Select All" at bounding box center [141, 74] width 44 height 17
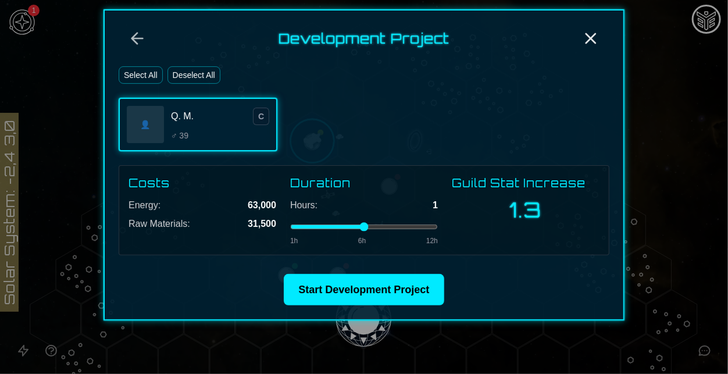
click at [304, 226] on input "range" at bounding box center [364, 227] width 148 height 5
drag, startPoint x: 304, startPoint y: 226, endPoint x: 286, endPoint y: 226, distance: 17.5
click at [290, 226] on input "range" at bounding box center [364, 227] width 148 height 5
type input "*"
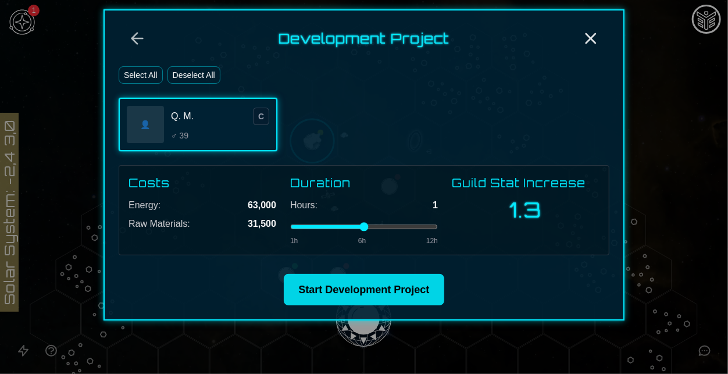
click at [376, 282] on button "Start Development Project" at bounding box center [364, 289] width 160 height 31
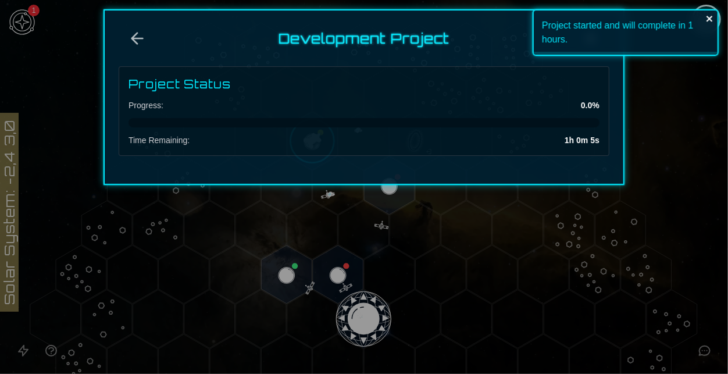
click at [710, 19] on icon "close" at bounding box center [710, 19] width 6 height 6
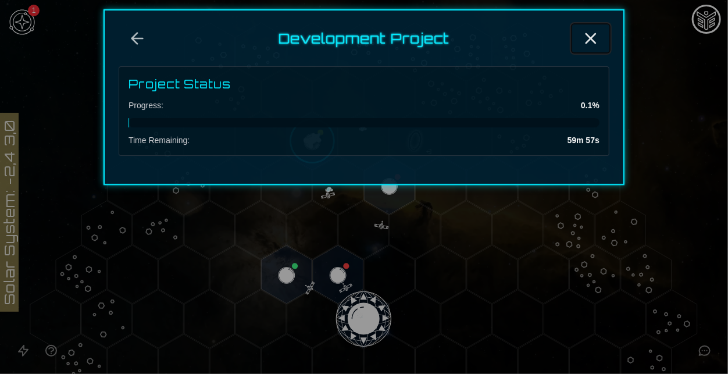
click at [576, 37] on button "Close" at bounding box center [590, 38] width 37 height 28
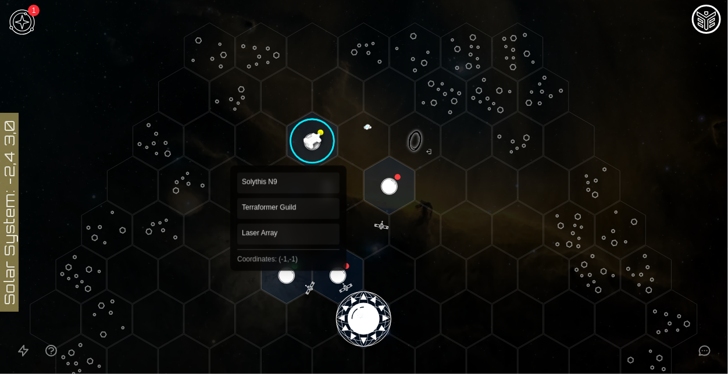
click at [289, 262] on polygon "Hex at coordinates -1,-1, clickable" at bounding box center [287, 274] width 51 height 58
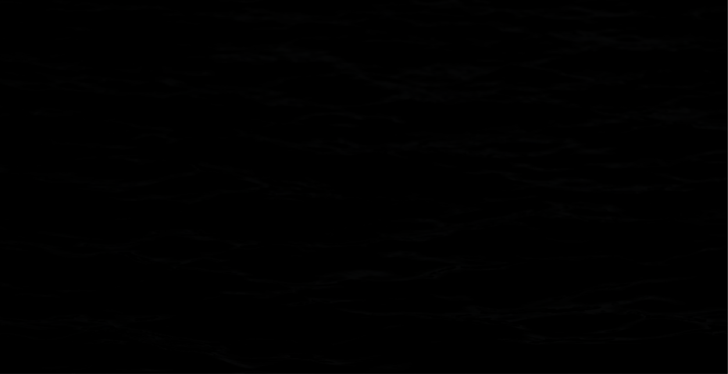
click at [289, 262] on polygon "Hex at coordinates -1,-1, clickable" at bounding box center [287, 274] width 51 height 58
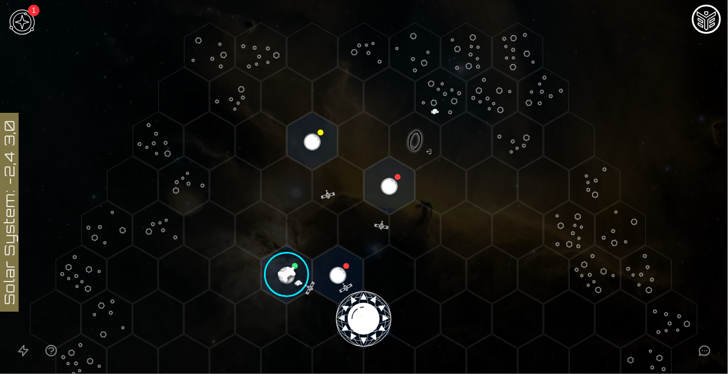
click at [282, 283] on image at bounding box center [286, 274] width 59 height 59
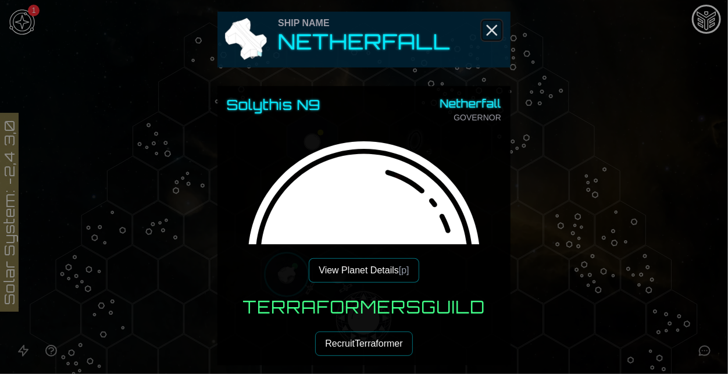
click at [494, 29] on line "Close" at bounding box center [491, 30] width 9 height 9
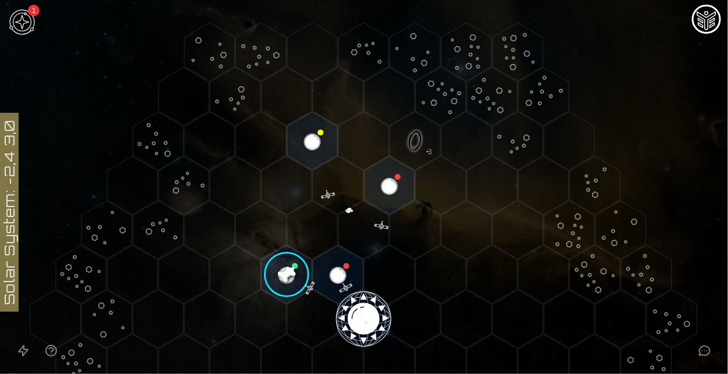
click at [275, 269] on image at bounding box center [286, 274] width 59 height 59
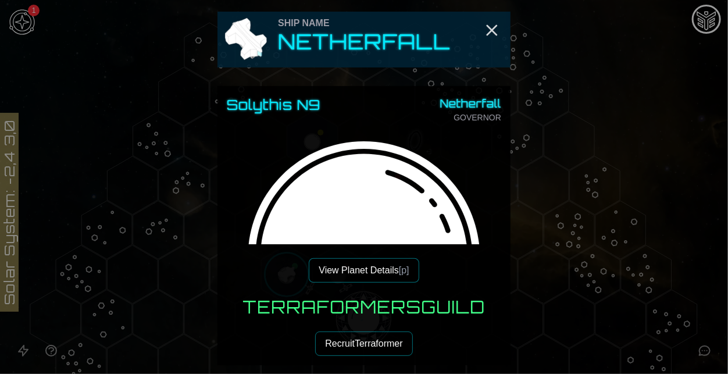
click at [399, 22] on div "Ship Name" at bounding box center [364, 23] width 173 height 14
click at [401, 52] on h2 "Netherfall" at bounding box center [364, 41] width 173 height 23
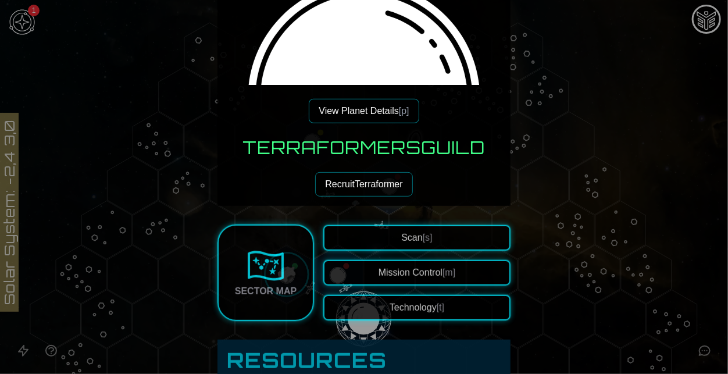
scroll to position [212, 0]
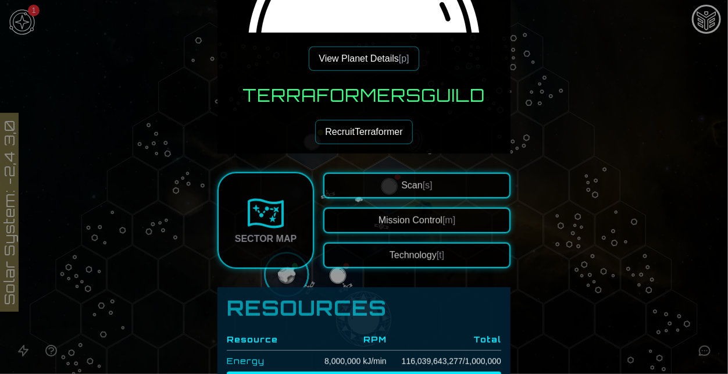
click at [353, 47] on button "View Planet Details [p]" at bounding box center [364, 59] width 110 height 24
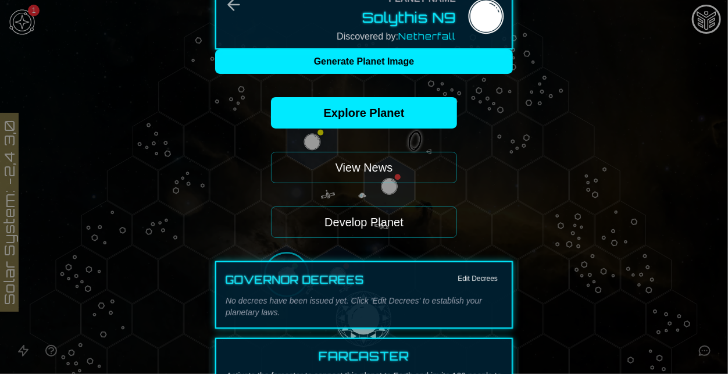
scroll to position [24, 0]
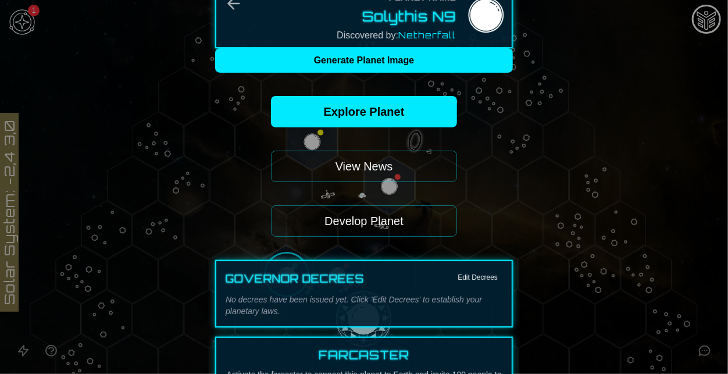
click at [382, 218] on button "Develop Planet" at bounding box center [364, 220] width 186 height 31
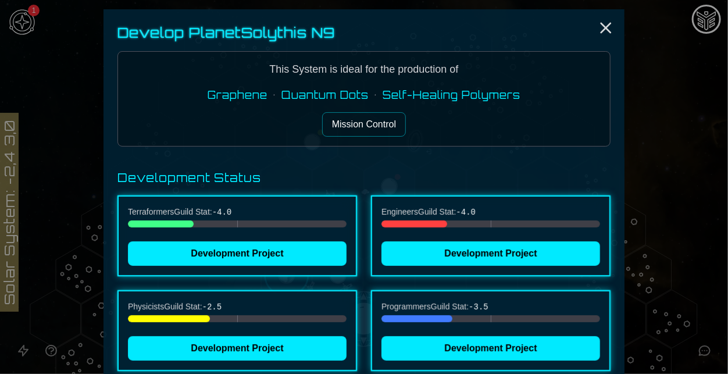
scroll to position [33, 0]
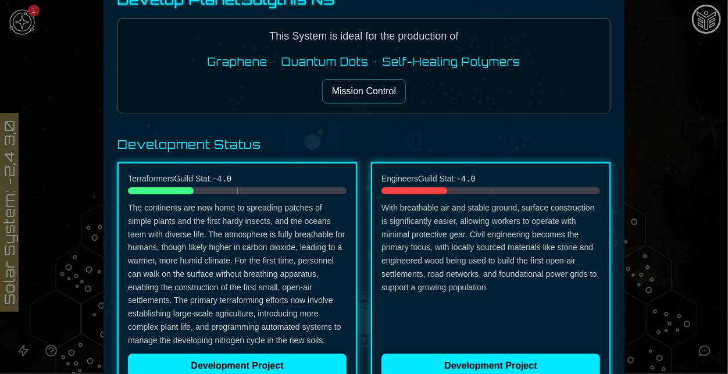
click at [306, 223] on p "The continents are now home to spreading patches of simple plants and the first…" at bounding box center [237, 273] width 219 height 145
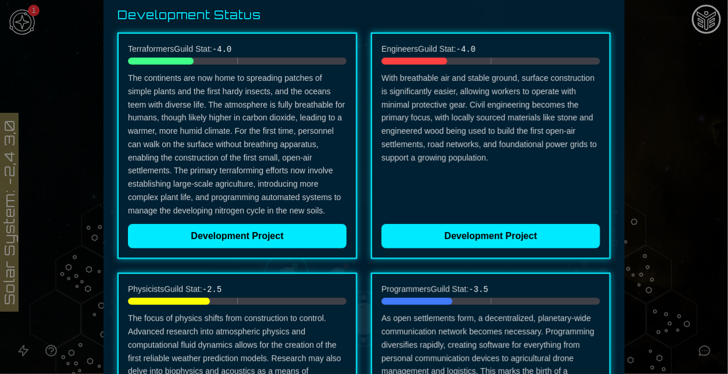
scroll to position [165, 0]
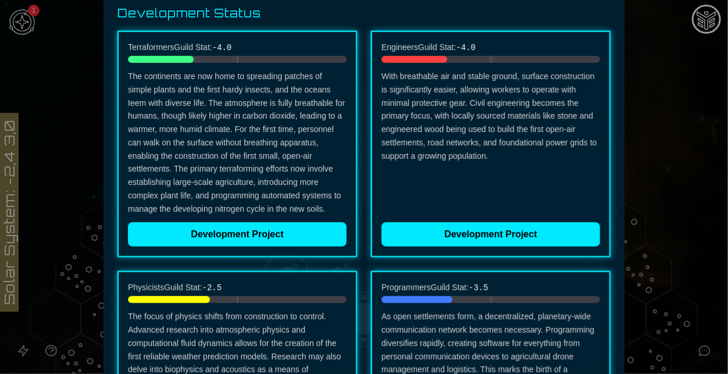
click at [208, 220] on div "Terraformers Guild Stat: -4.0 The continents are now home to spreading patches …" at bounding box center [237, 144] width 240 height 226
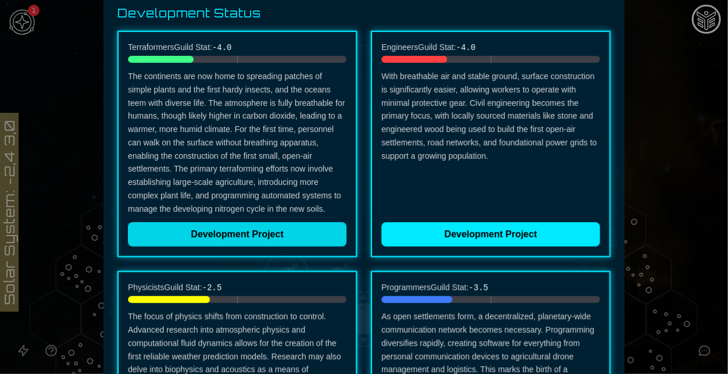
click at [223, 233] on button "Development Project" at bounding box center [237, 234] width 219 height 24
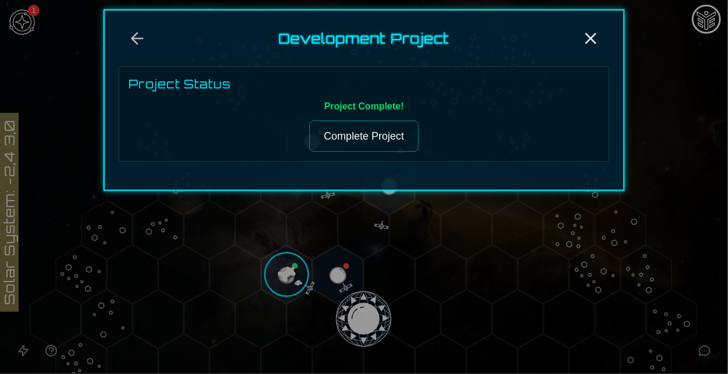
click at [384, 124] on button "Complete Project" at bounding box center [363, 135] width 109 height 31
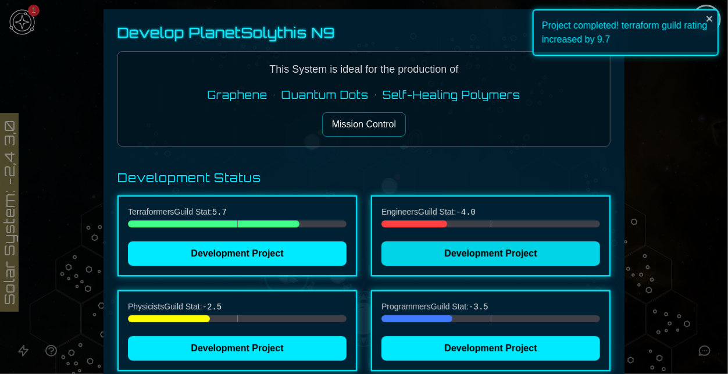
scroll to position [33, 0]
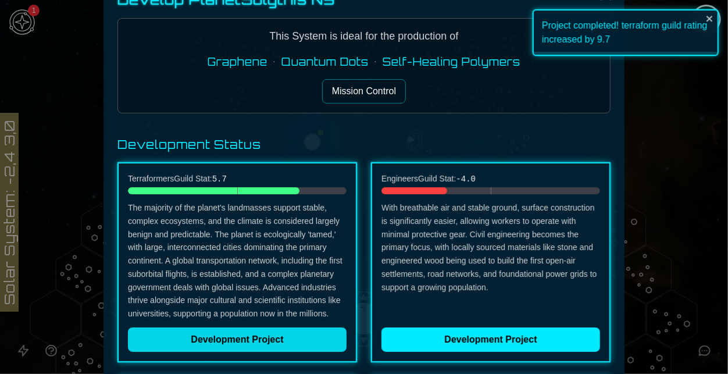
click at [307, 329] on button "Development Project" at bounding box center [237, 339] width 219 height 24
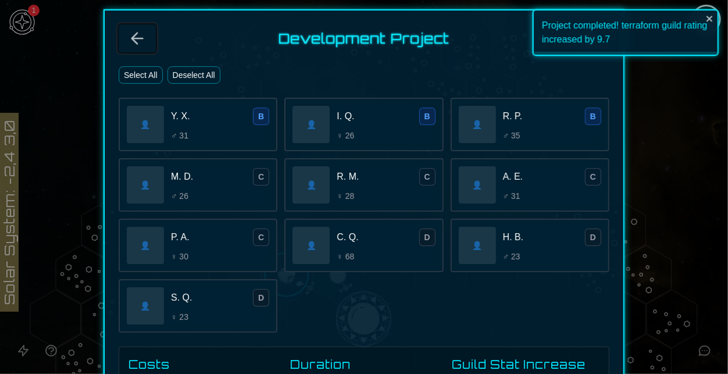
click at [138, 37] on icon "Back" at bounding box center [137, 38] width 19 height 19
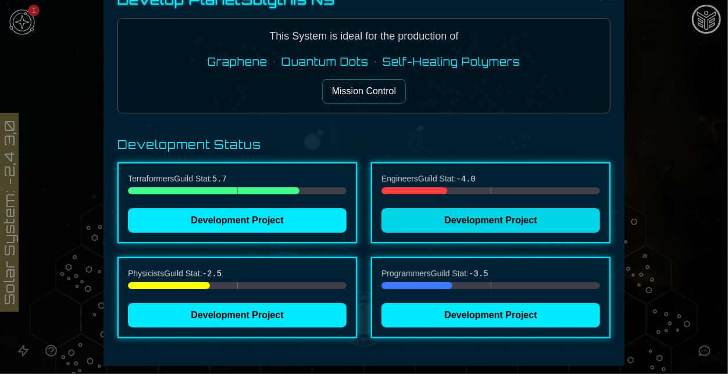
click at [423, 232] on button "Development Project" at bounding box center [491, 220] width 219 height 24
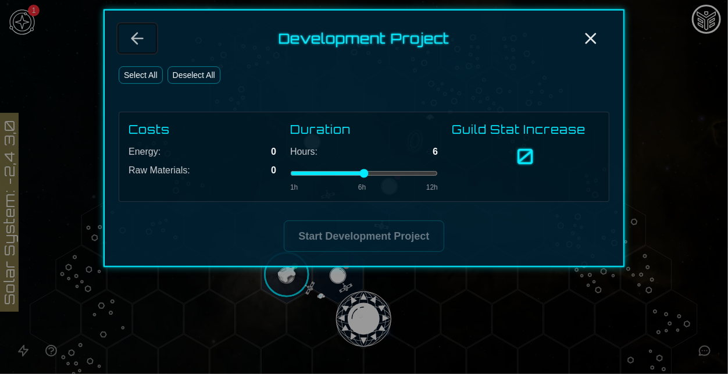
click at [141, 36] on icon "Back" at bounding box center [137, 38] width 19 height 19
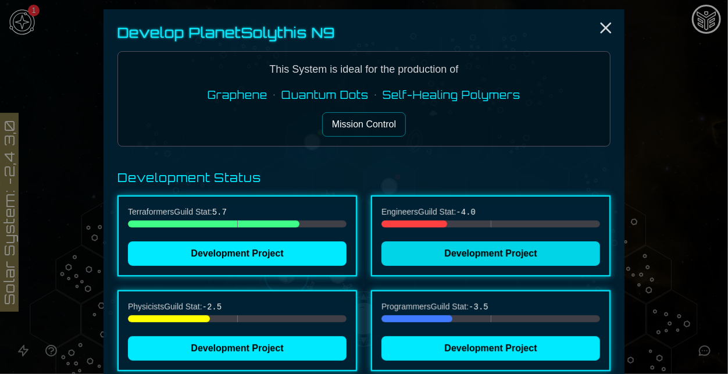
click at [424, 259] on button "Development Project" at bounding box center [491, 253] width 219 height 24
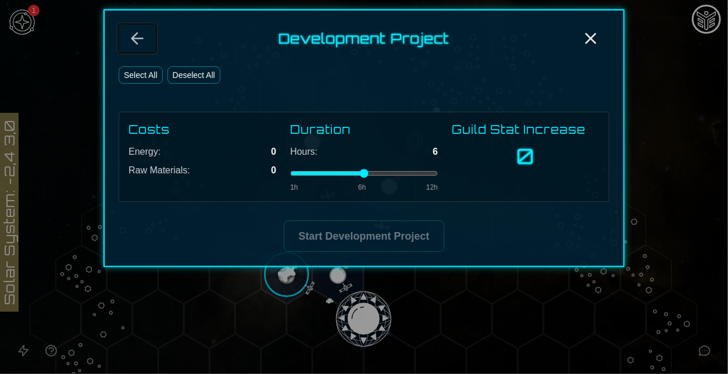
click at [129, 41] on icon "Back" at bounding box center [137, 38] width 19 height 19
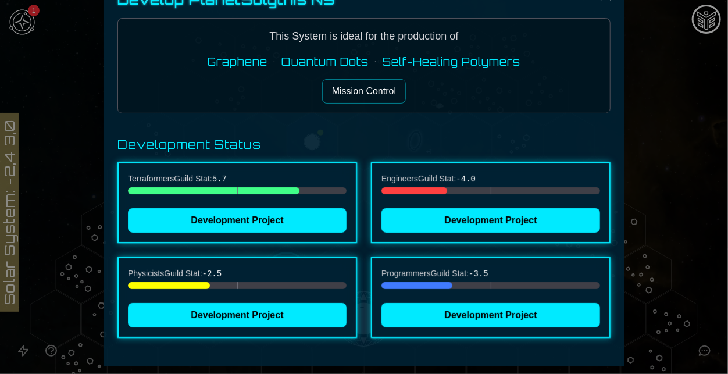
click at [286, 201] on p at bounding box center [237, 201] width 219 height 0
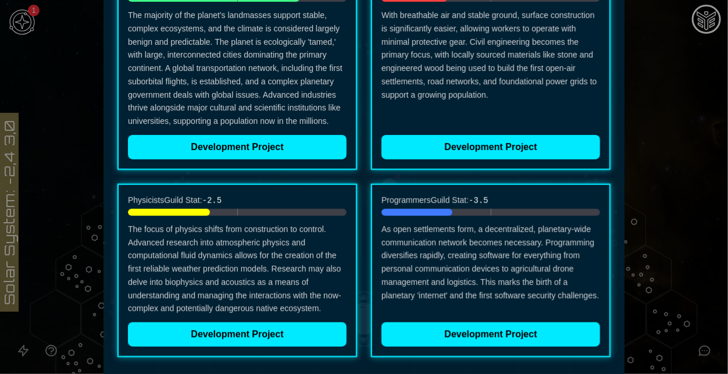
scroll to position [227, 0]
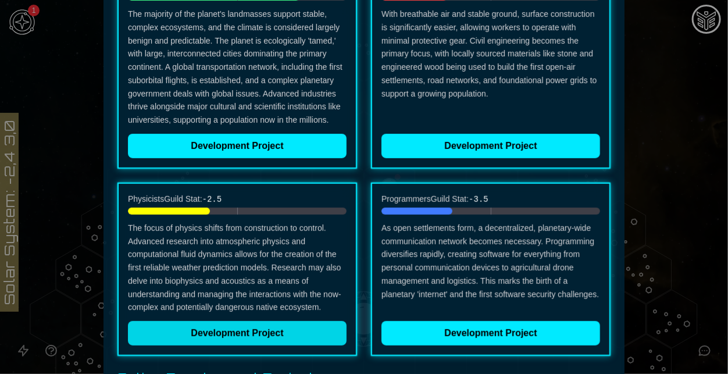
click at [300, 339] on button "Development Project" at bounding box center [237, 333] width 219 height 24
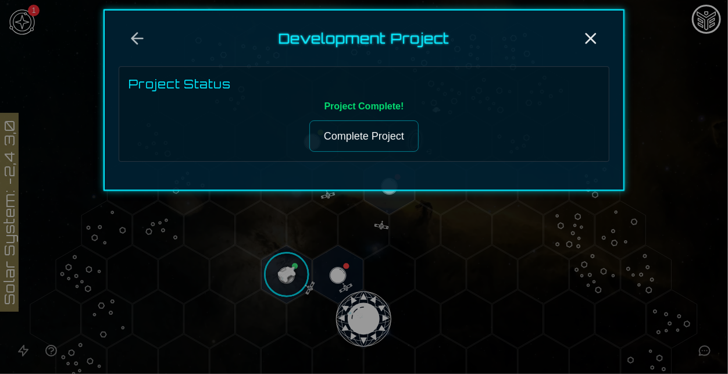
click at [369, 143] on button "Complete Project" at bounding box center [363, 135] width 109 height 31
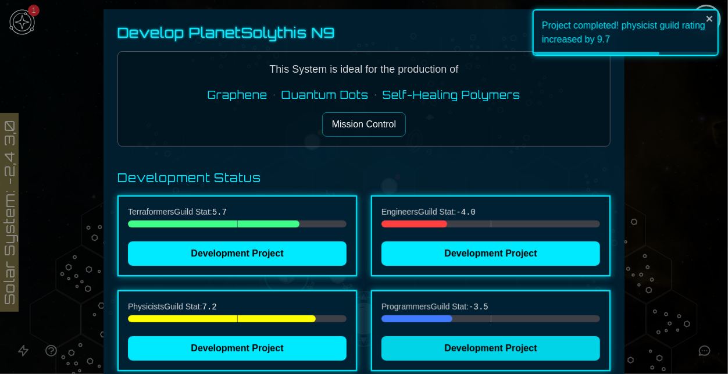
scroll to position [33, 0]
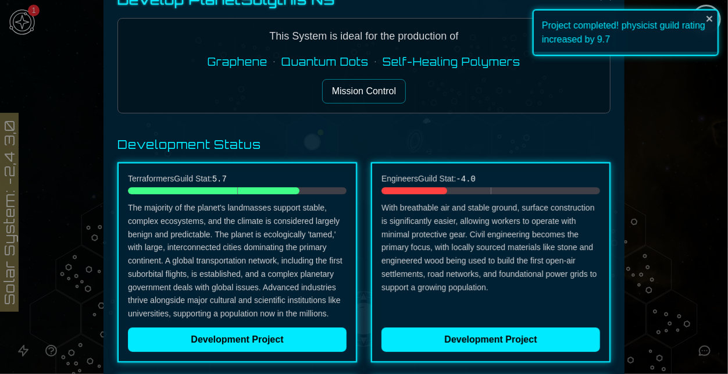
click at [443, 308] on p "With breathable air and stable ground, surface construction is significantly ea…" at bounding box center [491, 260] width 219 height 119
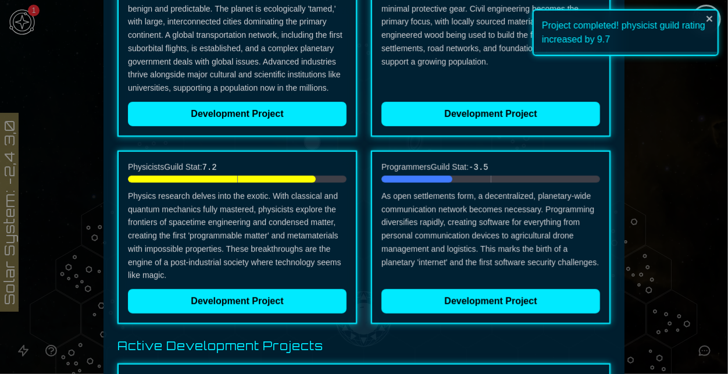
scroll to position [270, 0]
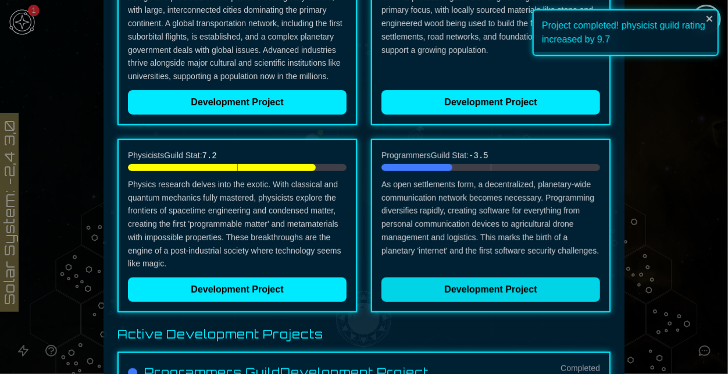
click at [426, 294] on button "Development Project" at bounding box center [491, 289] width 219 height 24
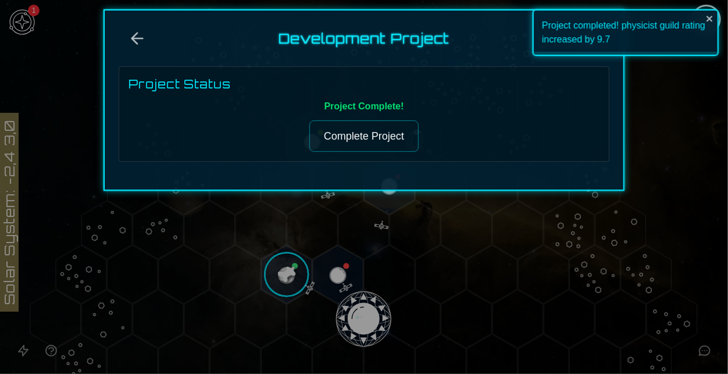
click at [378, 132] on button "Complete Project" at bounding box center [363, 135] width 109 height 31
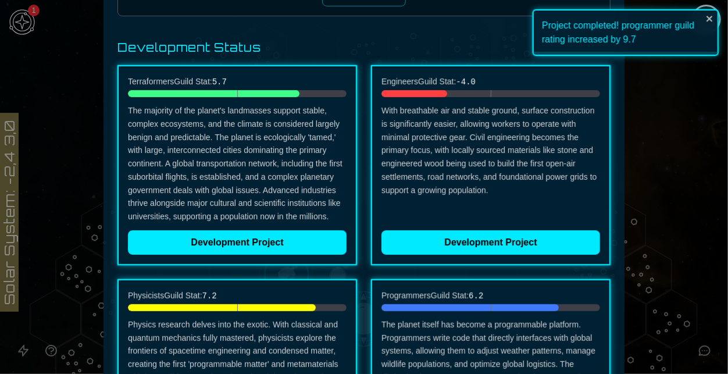
scroll to position [0, 0]
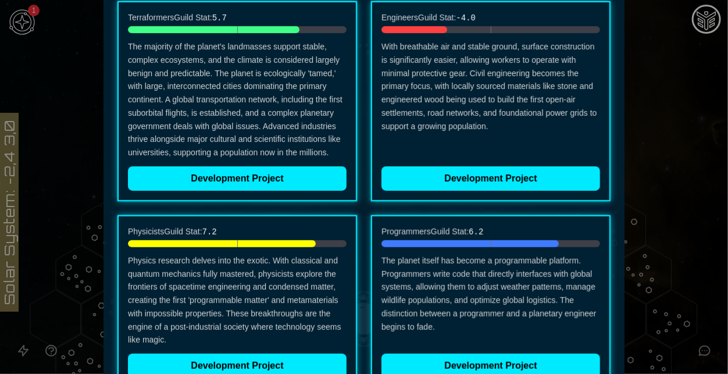
scroll to position [210, 0]
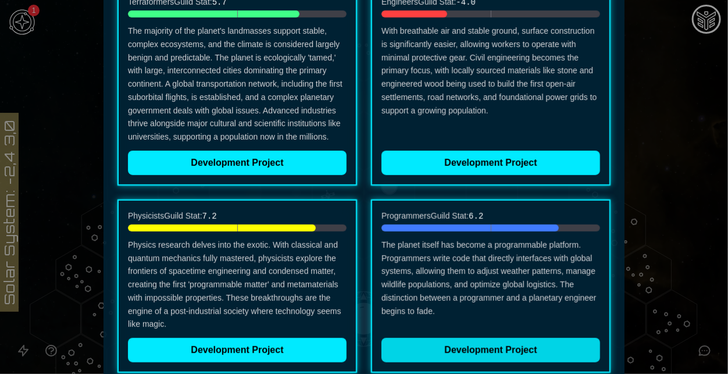
click at [446, 348] on button "Development Project" at bounding box center [491, 350] width 219 height 24
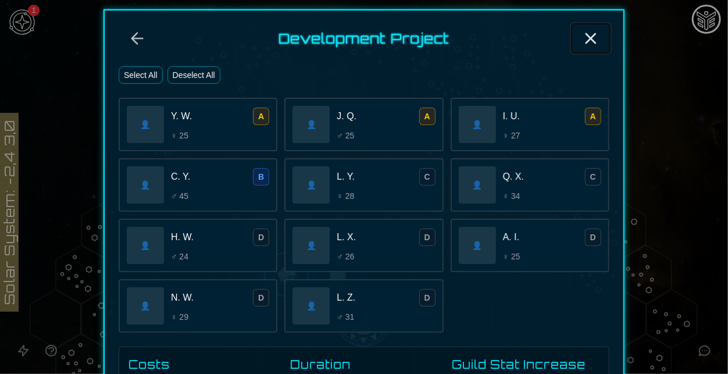
click at [596, 37] on icon "Close" at bounding box center [591, 38] width 19 height 19
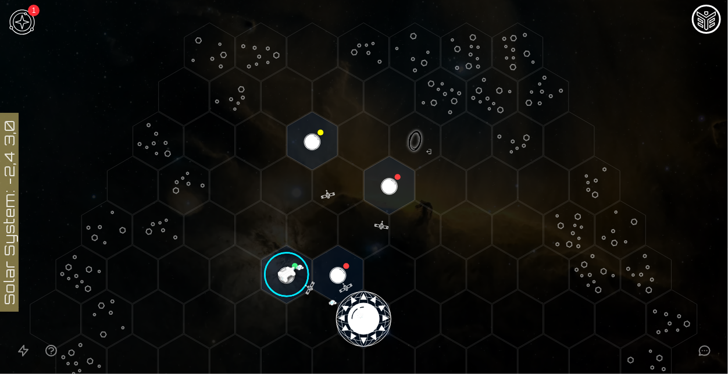
click at [282, 272] on image at bounding box center [286, 274] width 59 height 59
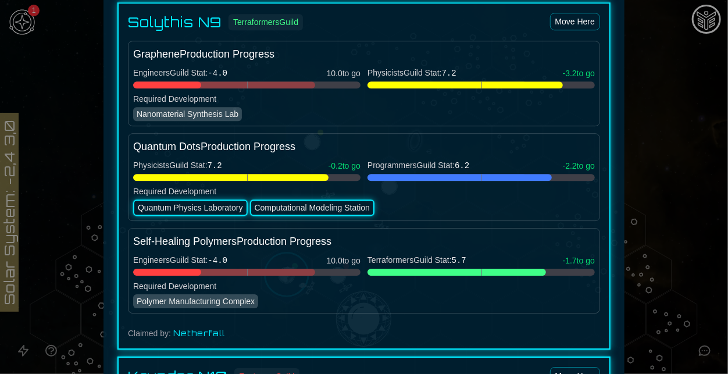
scroll to position [1352, 0]
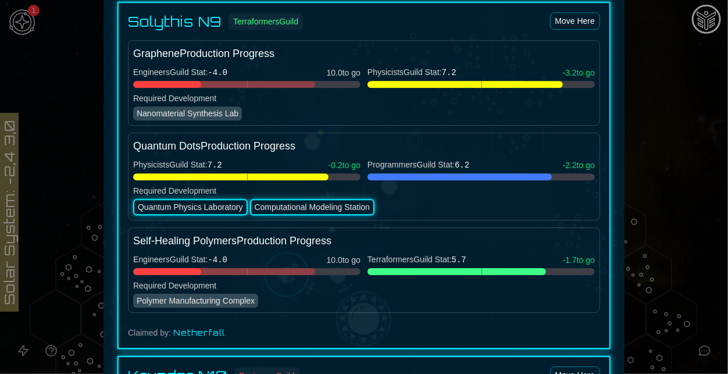
click at [696, 162] on div at bounding box center [364, 187] width 728 height 374
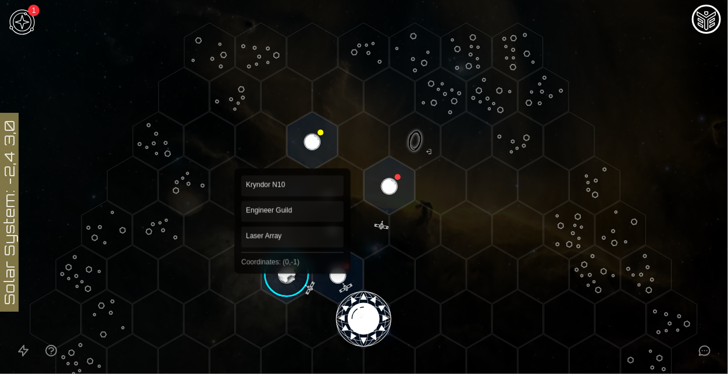
click at [282, 265] on image at bounding box center [286, 274] width 59 height 59
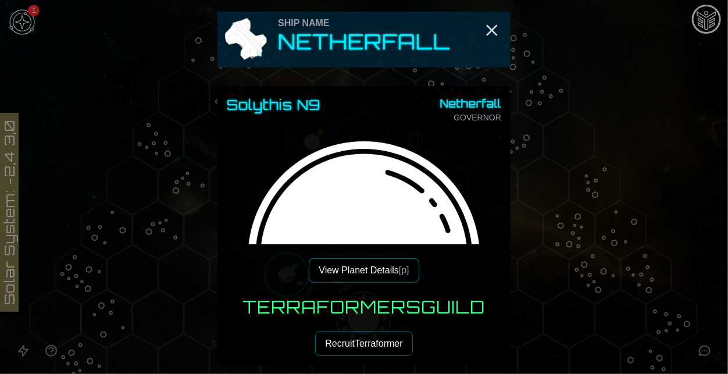
click at [356, 279] on button "View Planet Details [p]" at bounding box center [364, 270] width 110 height 24
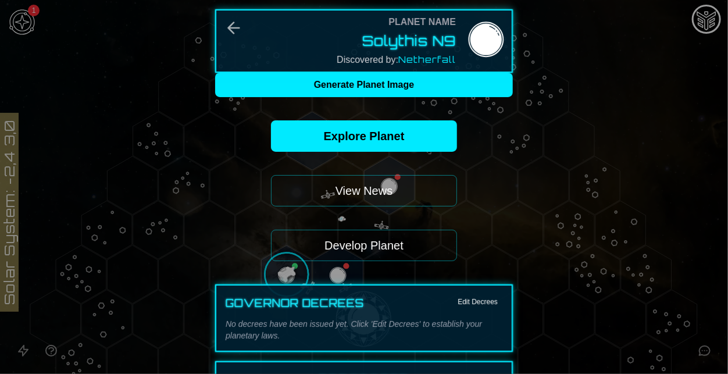
click at [401, 241] on button "Develop Planet" at bounding box center [364, 245] width 186 height 31
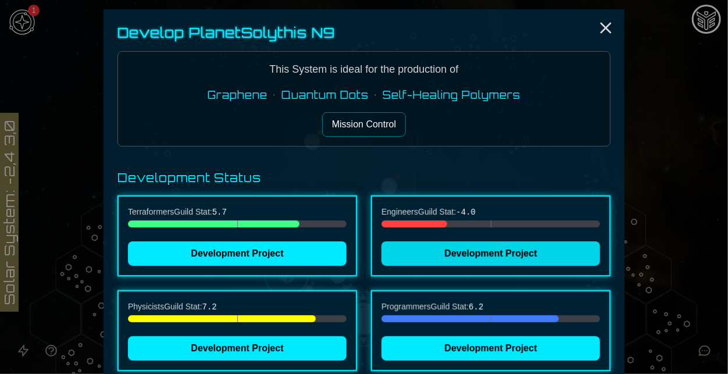
click at [425, 242] on button "Development Project" at bounding box center [491, 253] width 219 height 24
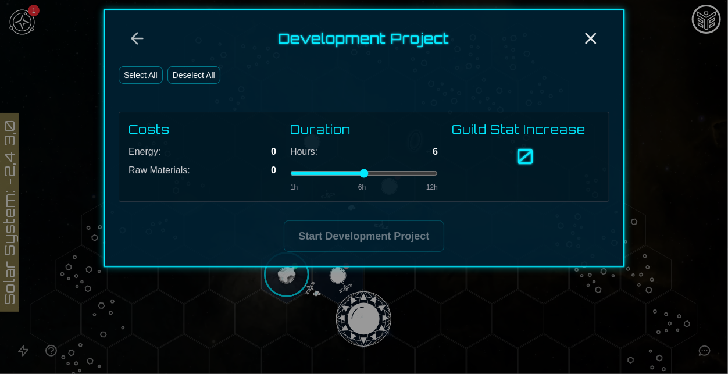
click at [143, 75] on button "Select All" at bounding box center [141, 74] width 44 height 17
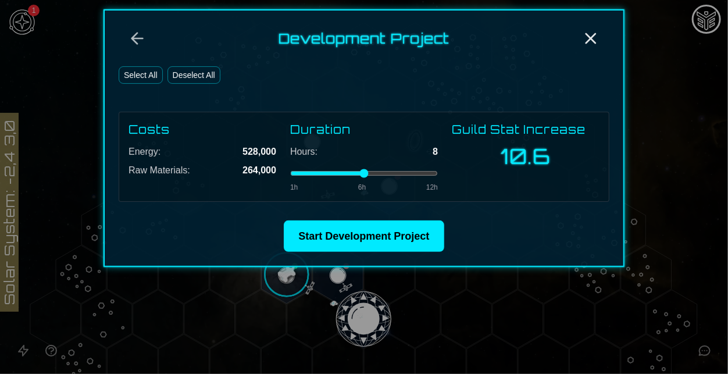
type input "*"
click at [386, 173] on input "range" at bounding box center [364, 173] width 148 height 5
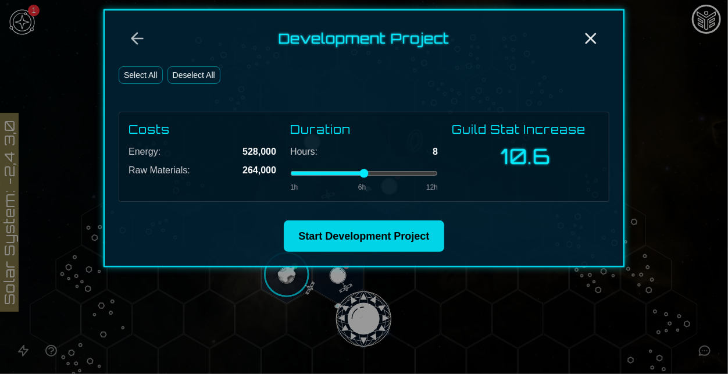
click at [407, 239] on button "Start Development Project" at bounding box center [364, 235] width 160 height 31
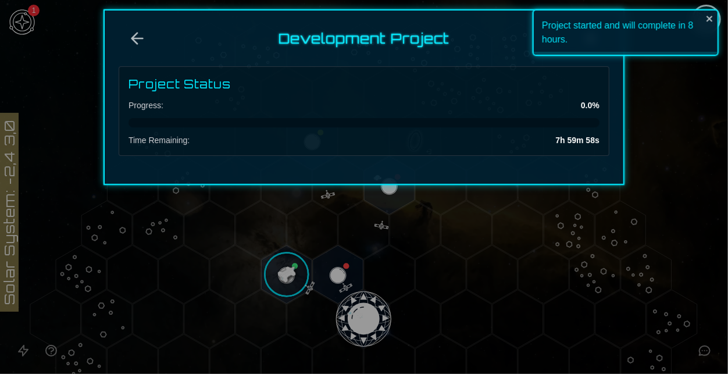
click at [704, 23] on div "Project started and will complete in 8 hours." at bounding box center [626, 32] width 186 height 47
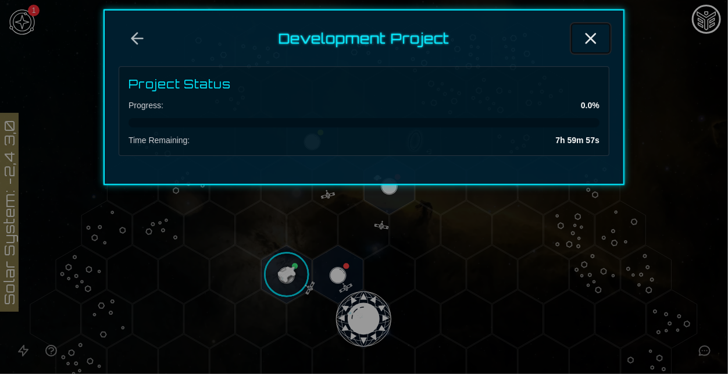
click at [597, 37] on icon "Close" at bounding box center [591, 38] width 19 height 19
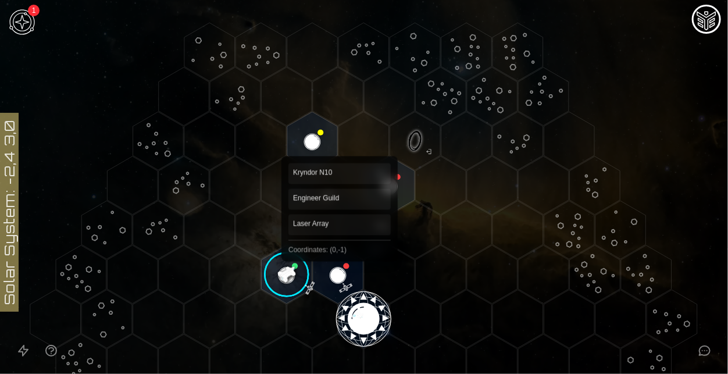
click at [343, 261] on polygon "Hex at coordinates 0,-1, clickable" at bounding box center [338, 274] width 51 height 58
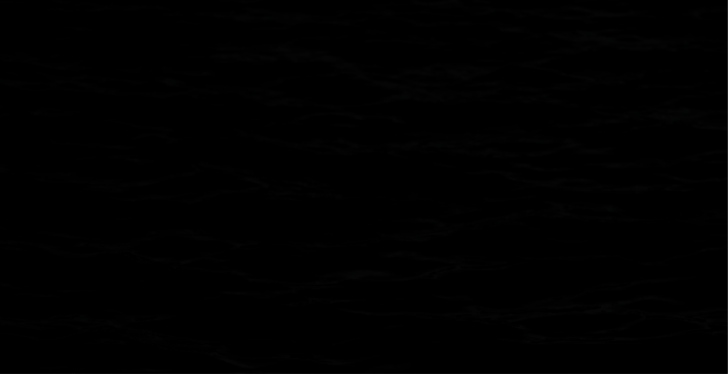
click at [343, 261] on polygon "Hex at coordinates 0,-1, clickable" at bounding box center [338, 274] width 51 height 58
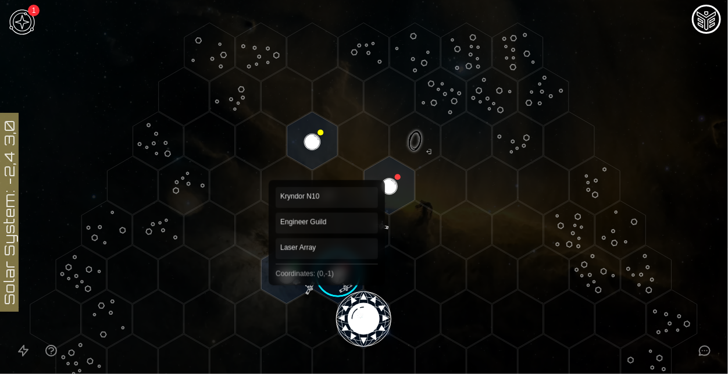
click at [338, 276] on polygon "Hex at coordinates 0,-1, clickable" at bounding box center [338, 274] width 51 height 58
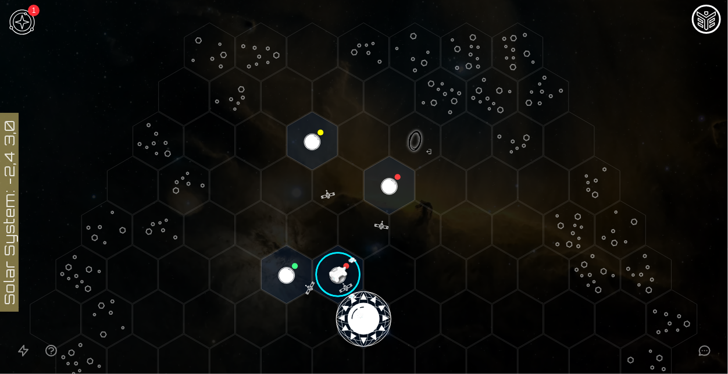
click at [339, 266] on image at bounding box center [337, 274] width 59 height 59
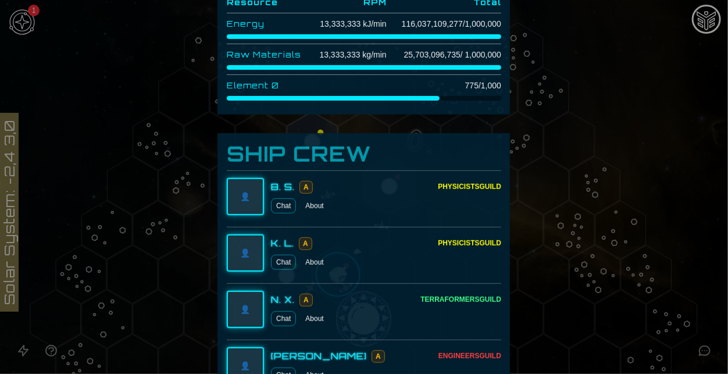
scroll to position [0, 0]
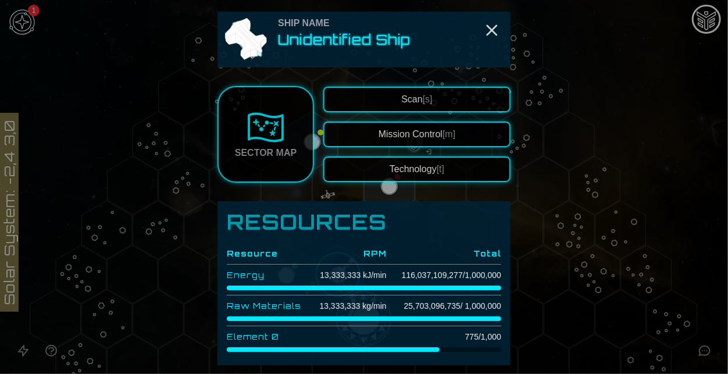
click at [428, 176] on button "Technology [t]" at bounding box center [416, 169] width 187 height 26
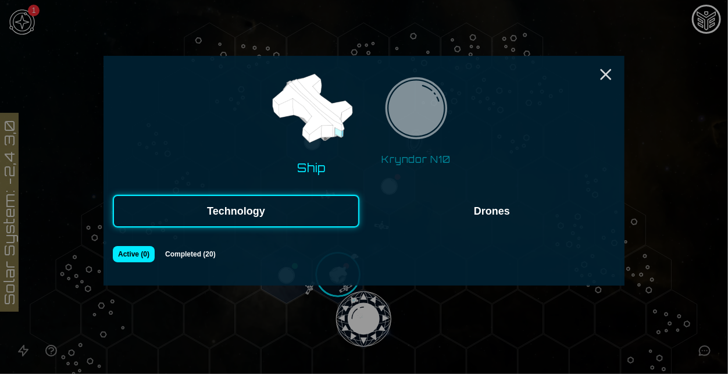
click at [447, 203] on button "Drones" at bounding box center [492, 211] width 247 height 33
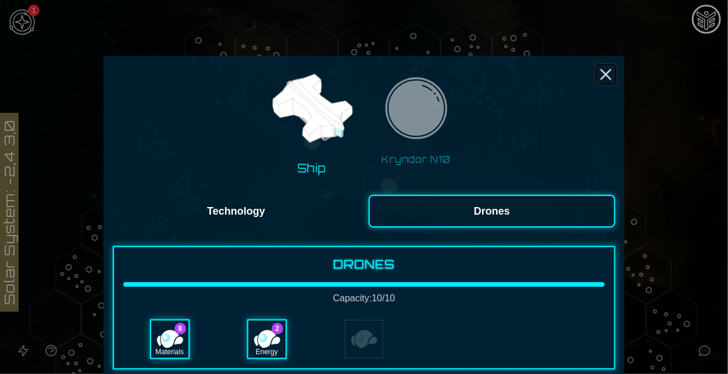
click at [610, 76] on icon "Close" at bounding box center [606, 74] width 19 height 19
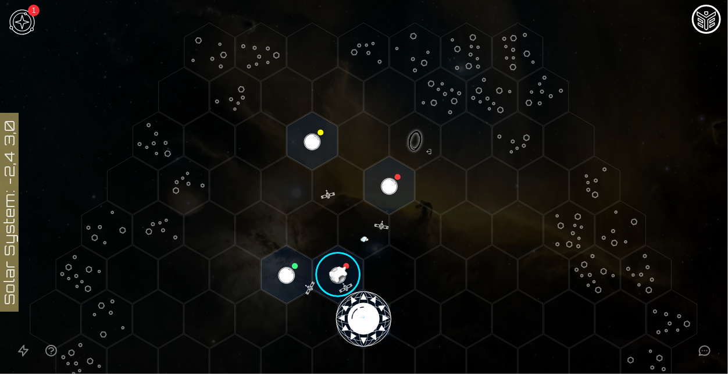
click at [333, 272] on image at bounding box center [337, 274] width 59 height 59
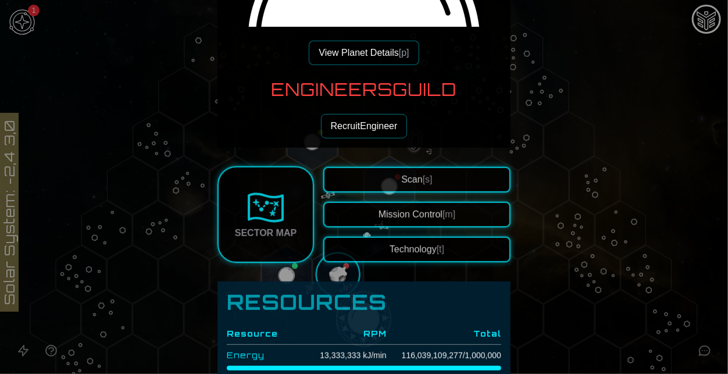
scroll to position [219, 0]
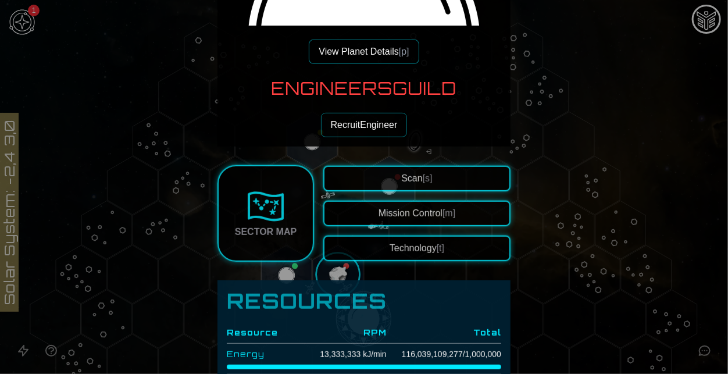
click at [351, 52] on button "View Planet Details [p]" at bounding box center [364, 52] width 110 height 24
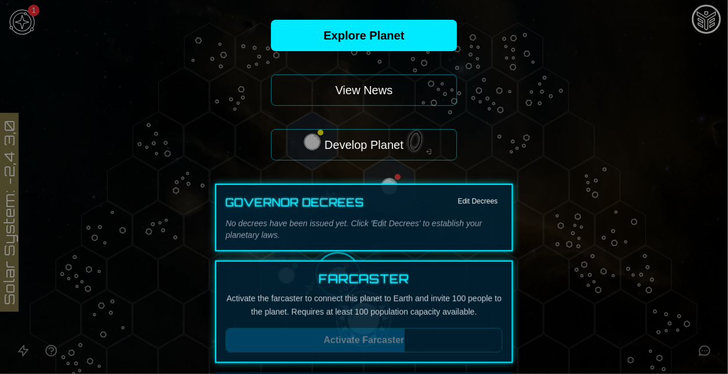
scroll to position [102, 0]
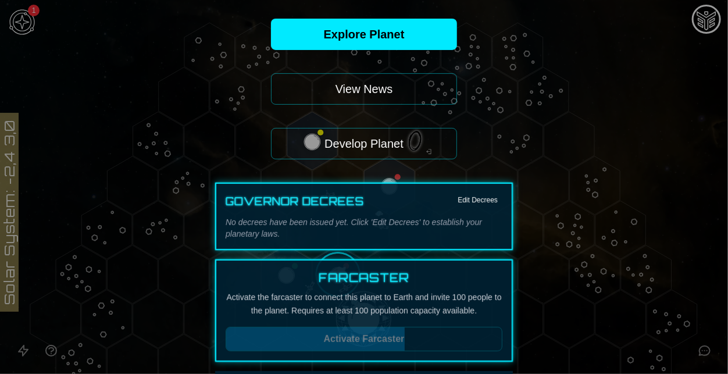
click at [375, 145] on button "Develop Planet" at bounding box center [364, 143] width 186 height 31
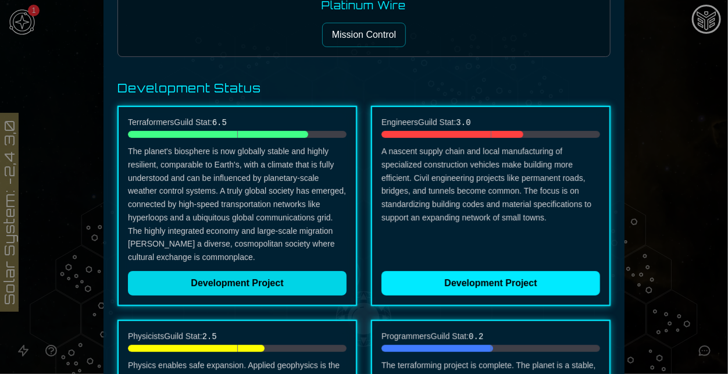
click at [301, 243] on p "The planet's biosphere is now globally stable and highly resilient, comparable …" at bounding box center [237, 204] width 219 height 119
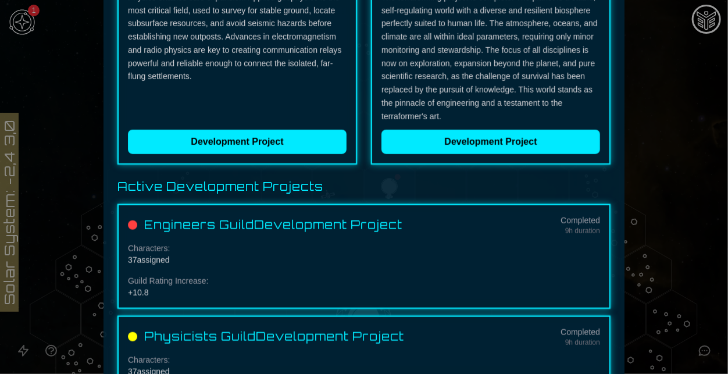
scroll to position [446, 0]
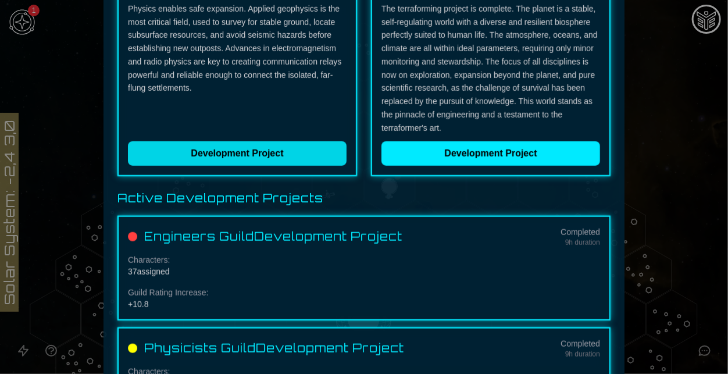
click at [243, 156] on button "Development Project" at bounding box center [237, 153] width 219 height 24
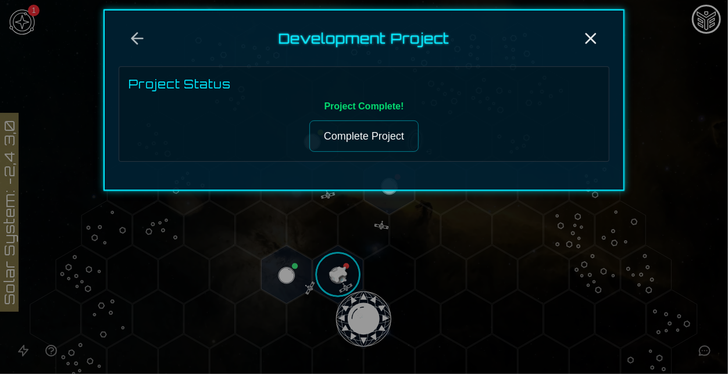
click at [372, 133] on button "Complete Project" at bounding box center [363, 135] width 109 height 31
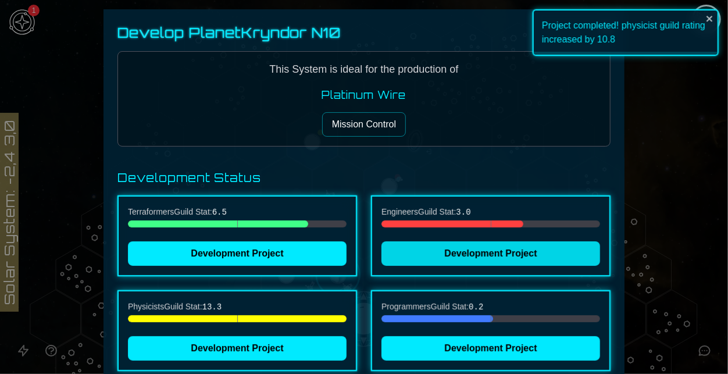
click at [412, 248] on button "Development Project" at bounding box center [491, 253] width 219 height 24
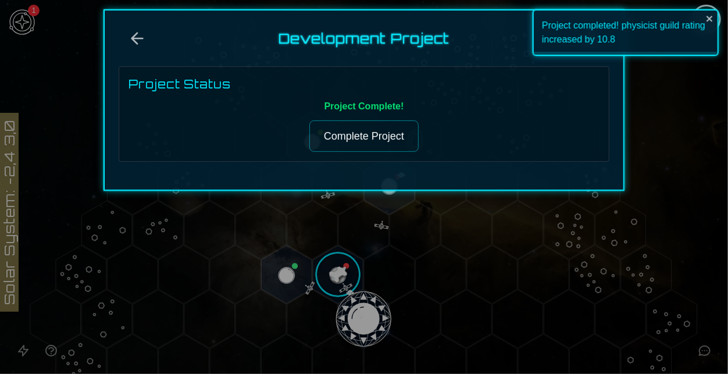
click at [366, 140] on button "Complete Project" at bounding box center [363, 135] width 109 height 31
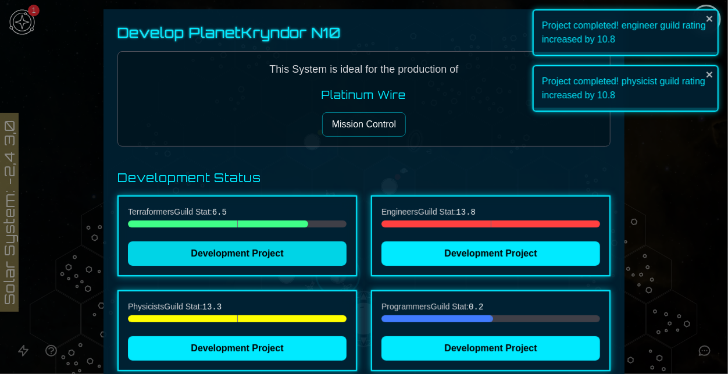
click at [303, 241] on button "Development Project" at bounding box center [237, 253] width 219 height 24
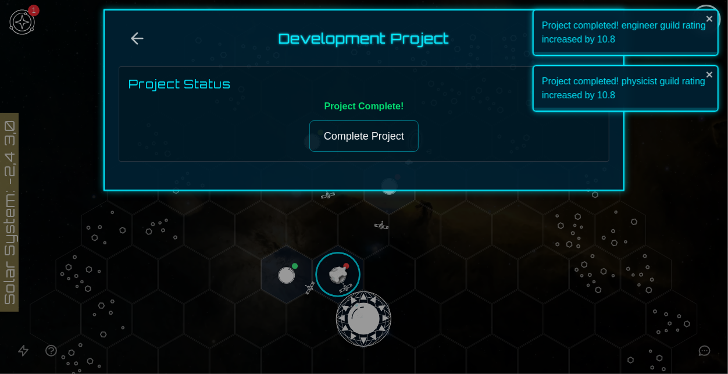
click at [347, 126] on button "Complete Project" at bounding box center [363, 135] width 109 height 31
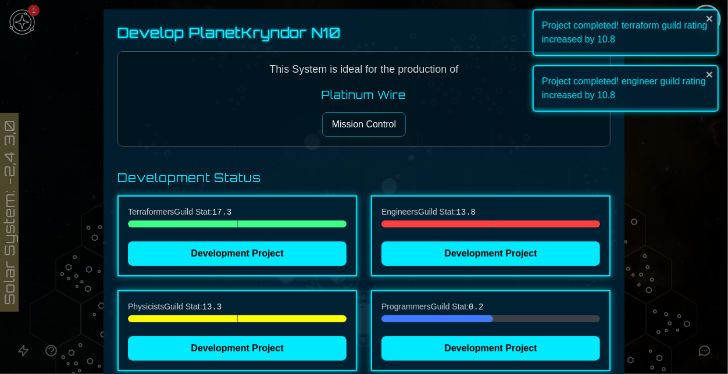
scroll to position [33, 0]
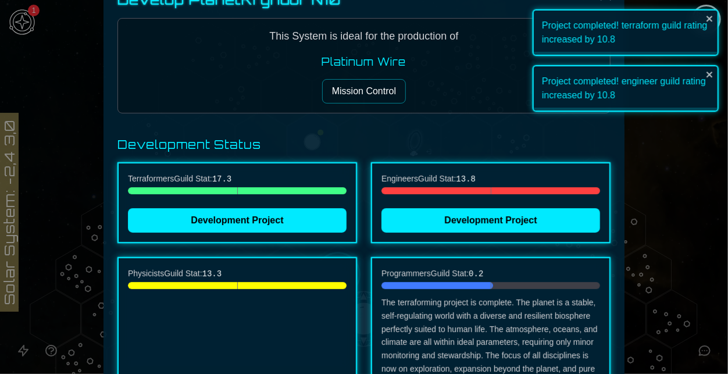
click at [464, 317] on p "The terraforming project is complete. The planet is a stable, self-regulating w…" at bounding box center [491, 362] width 219 height 133
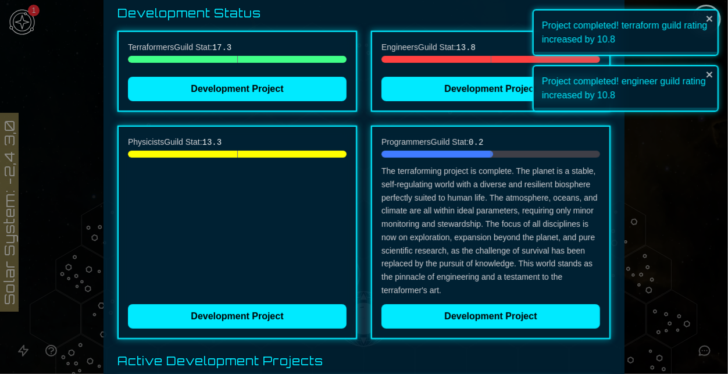
scroll to position [170, 0]
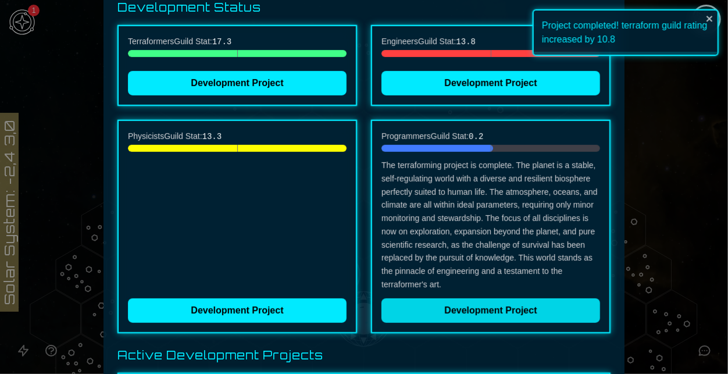
click at [451, 312] on button "Development Project" at bounding box center [491, 310] width 219 height 24
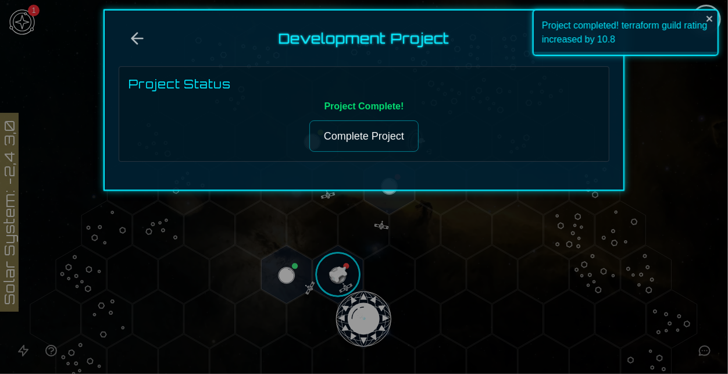
click at [340, 141] on button "Complete Project" at bounding box center [363, 135] width 109 height 31
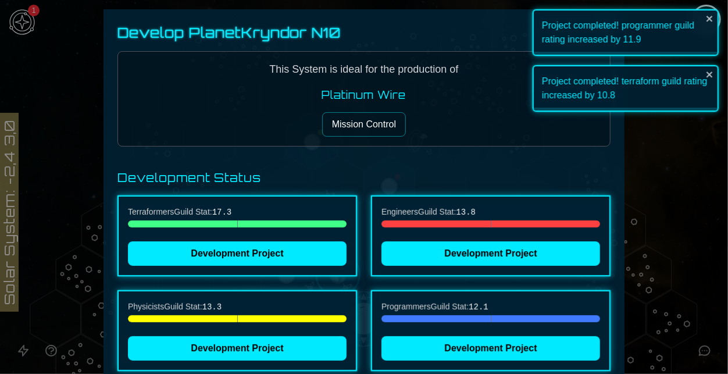
scroll to position [33, 0]
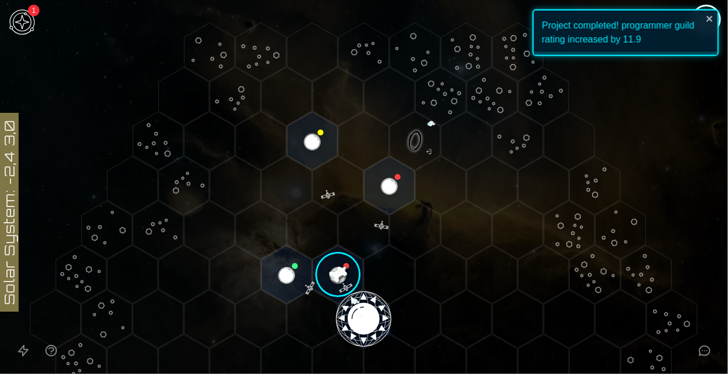
click at [348, 258] on image at bounding box center [337, 274] width 59 height 59
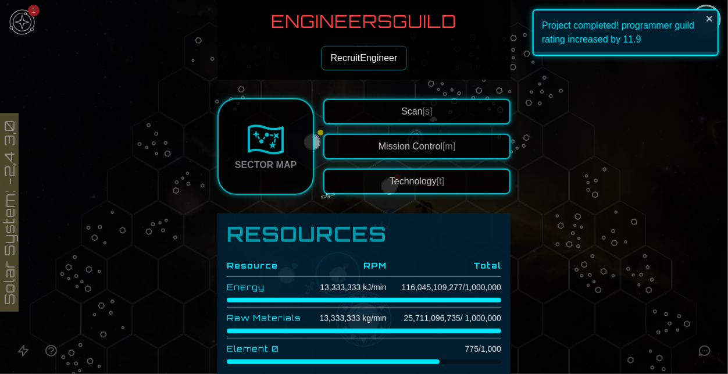
scroll to position [302, 0]
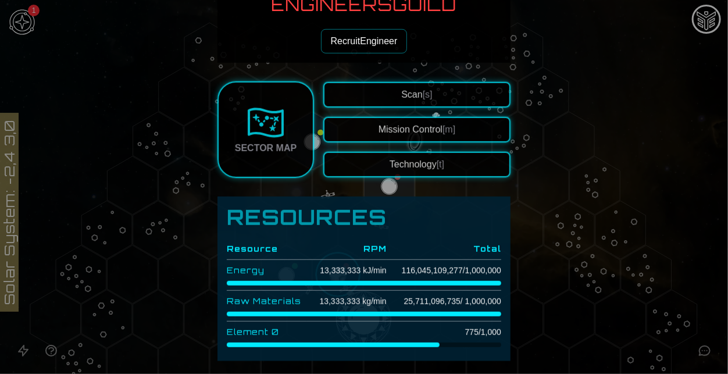
click at [436, 163] on button "Technology [t]" at bounding box center [416, 165] width 187 height 26
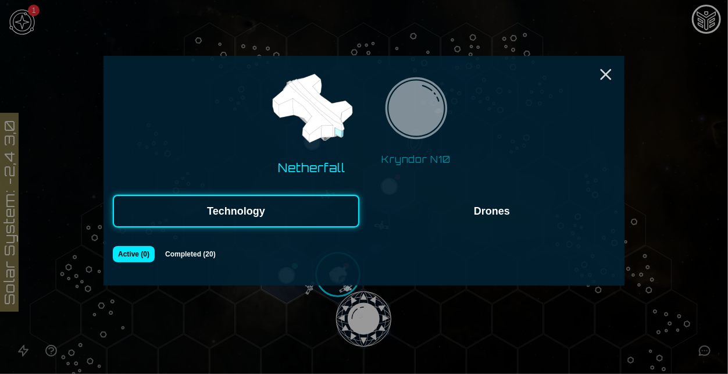
scroll to position [0, 0]
click at [411, 144] on img at bounding box center [416, 111] width 73 height 73
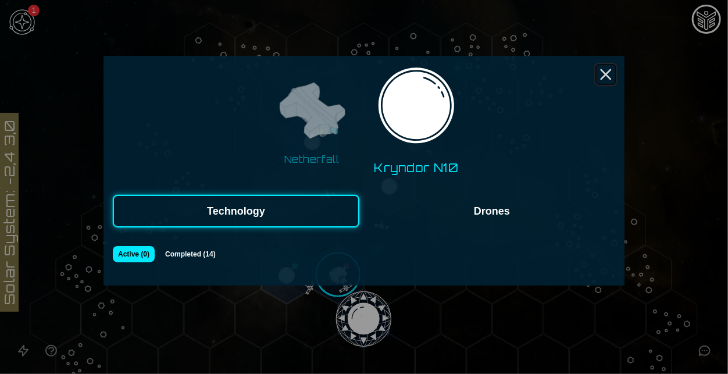
click at [601, 76] on icon "Close" at bounding box center [606, 74] width 19 height 19
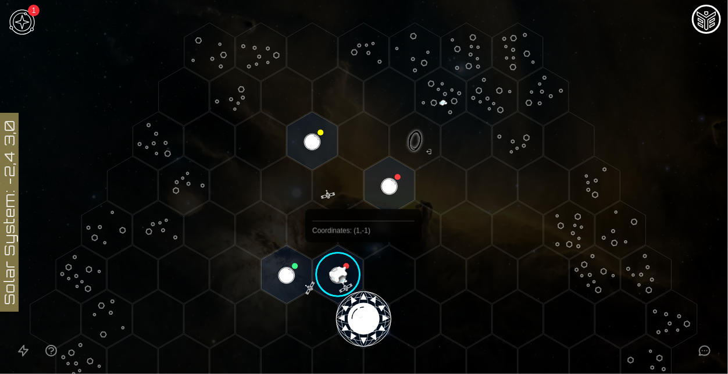
click at [340, 279] on image at bounding box center [337, 274] width 59 height 59
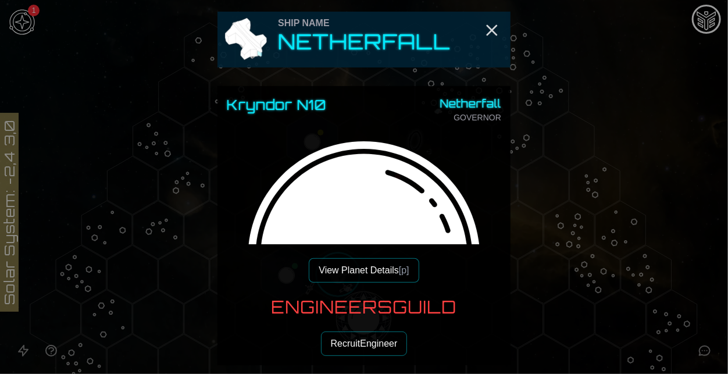
click at [378, 271] on button "View Planet Details [p]" at bounding box center [364, 270] width 110 height 24
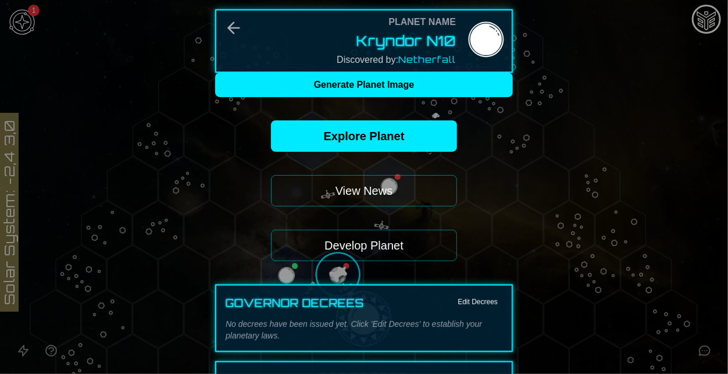
click at [382, 255] on button "Develop Planet" at bounding box center [364, 245] width 186 height 31
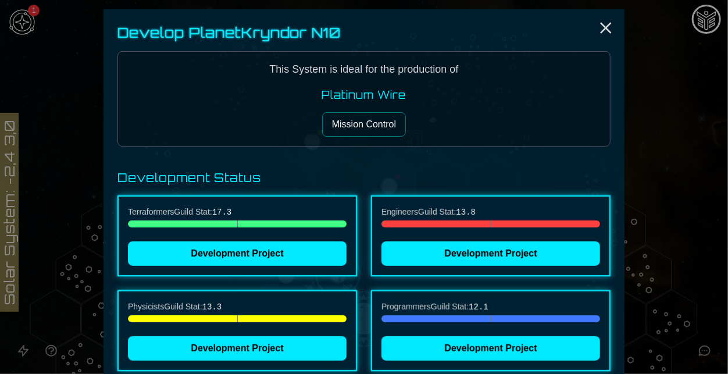
click at [359, 122] on button "Mission Control" at bounding box center [364, 124] width 84 height 24
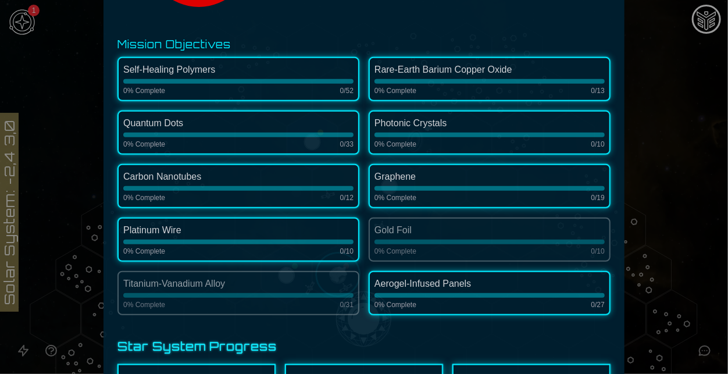
click at [419, 187] on div at bounding box center [490, 188] width 230 height 5
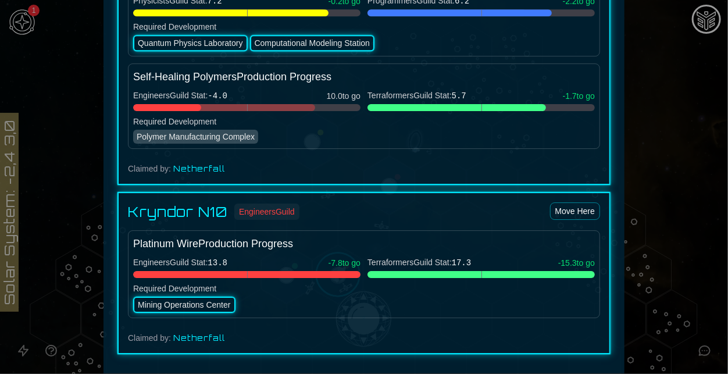
scroll to position [1518, 0]
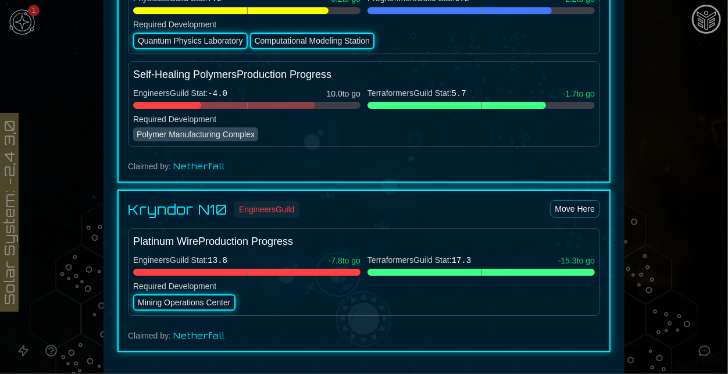
click at [163, 301] on div "Mining Operations Center" at bounding box center [184, 302] width 102 height 16
click at [320, 330] on div "Claimed by: Netherfall" at bounding box center [364, 336] width 472 height 12
click at [697, 188] on div at bounding box center [364, 187] width 728 height 374
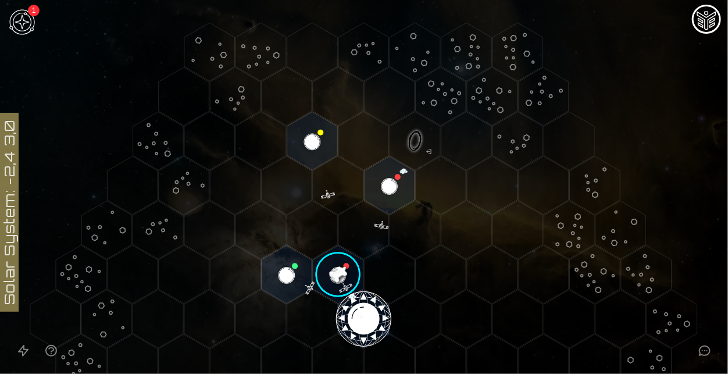
click at [333, 279] on image at bounding box center [337, 274] width 59 height 59
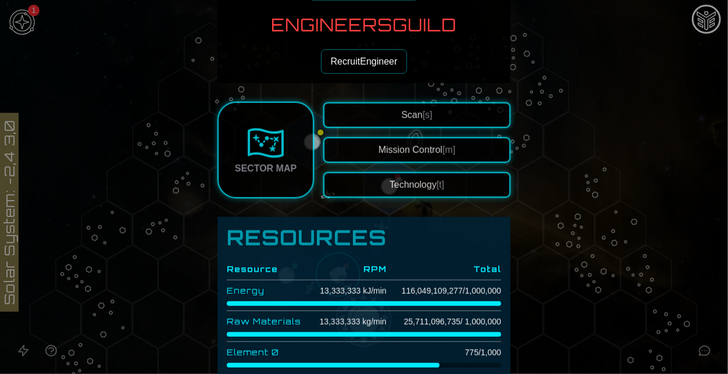
scroll to position [304, 0]
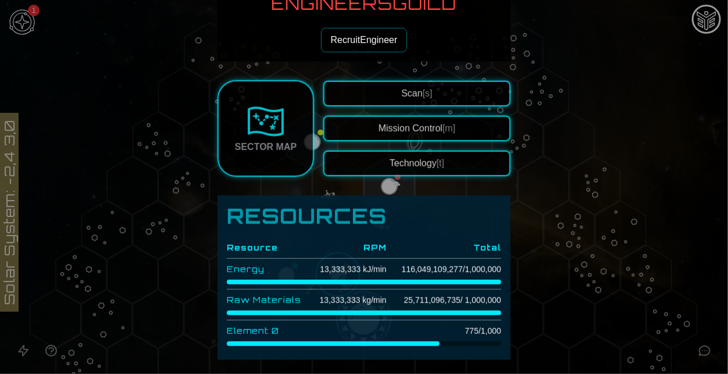
click at [415, 159] on button "Technology [t]" at bounding box center [416, 164] width 187 height 26
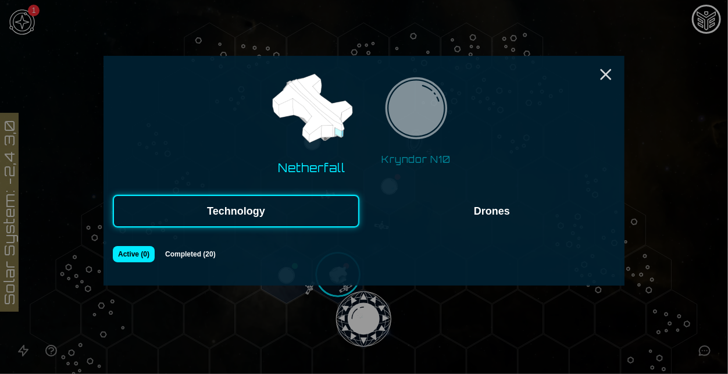
click at [415, 159] on button "Kryndor N10" at bounding box center [417, 121] width 90 height 100
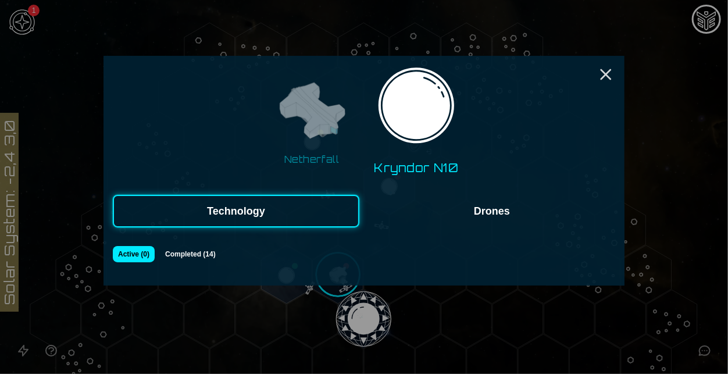
click at [198, 244] on div "Netherfall Kryndor N10 Technology Drones Active ( 0 ) Completed ( 14 )" at bounding box center [364, 171] width 521 height 230
click at [219, 257] on button "Completed ( 14 )" at bounding box center [190, 254] width 62 height 16
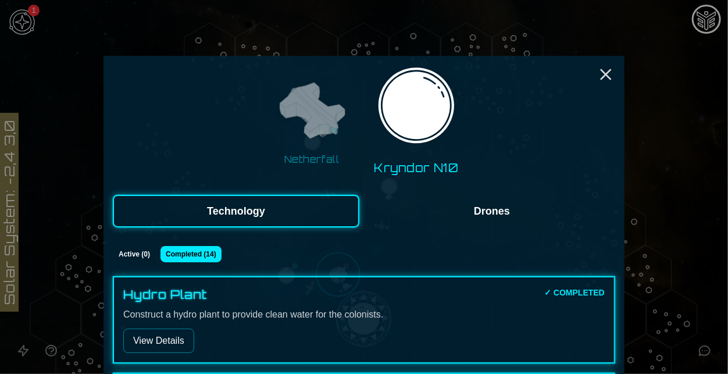
click at [496, 218] on button "Drones" at bounding box center [492, 211] width 247 height 33
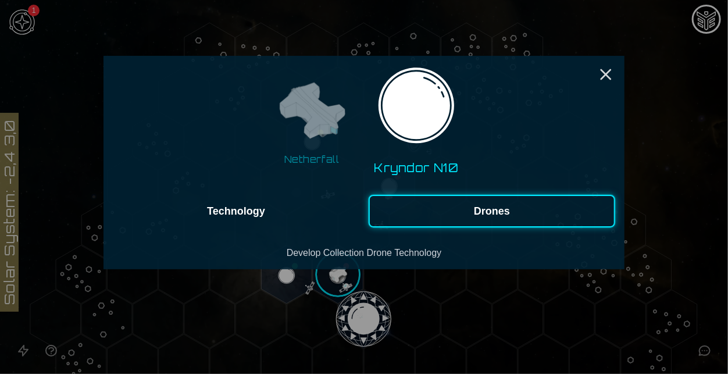
click at [300, 216] on button "Technology" at bounding box center [236, 211] width 247 height 33
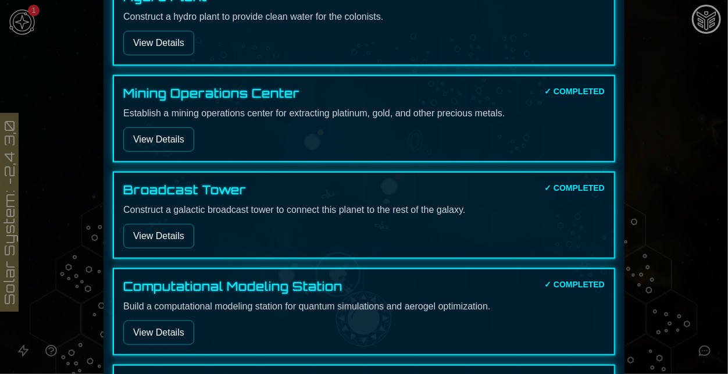
scroll to position [303, 0]
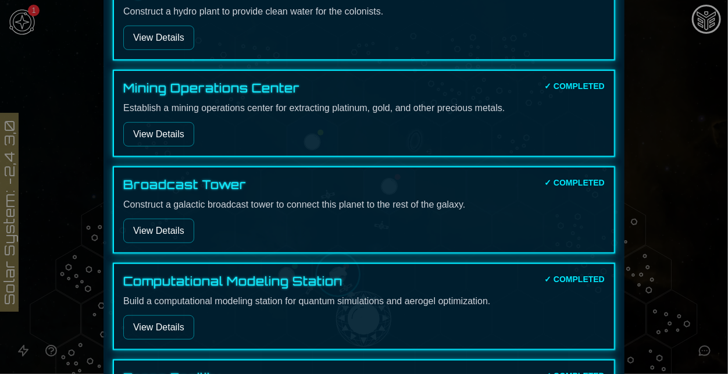
click at [163, 143] on button "View Details" at bounding box center [158, 134] width 71 height 24
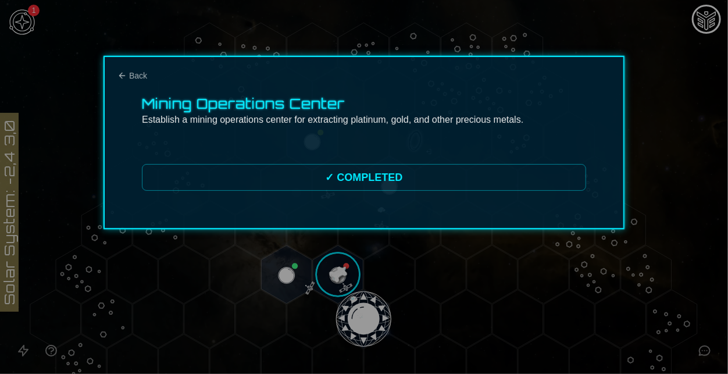
click at [343, 196] on div "Mining Operations Center Establish a mining operations center for extracting pl…" at bounding box center [364, 142] width 521 height 173
click at [116, 76] on div "Mining Operations Center Establish a mining operations center for extracting pl…" at bounding box center [364, 142] width 521 height 173
click at [124, 76] on icon "Back" at bounding box center [121, 75] width 9 height 9
